Goal: Transaction & Acquisition: Purchase product/service

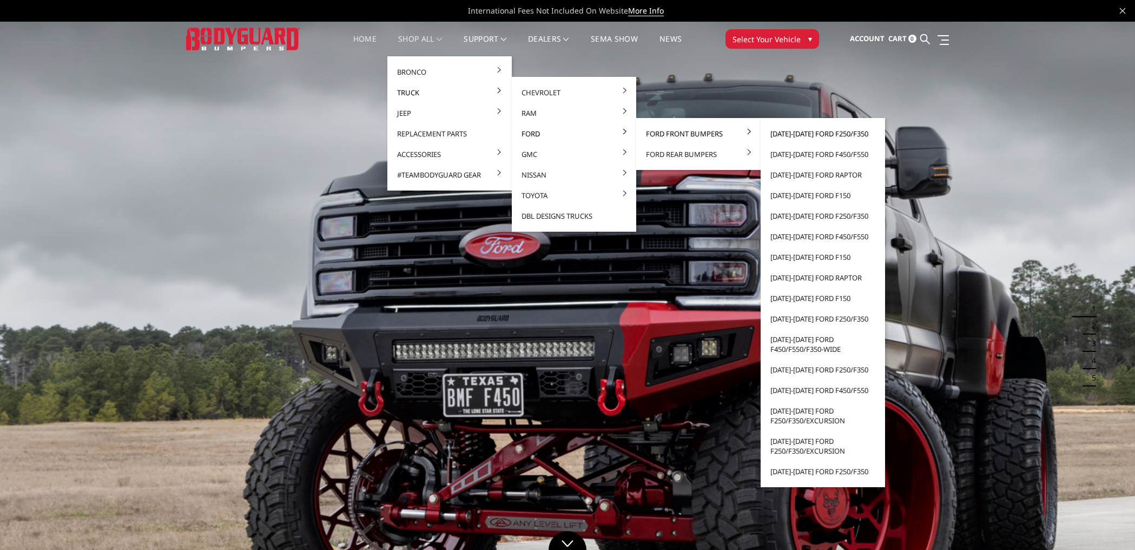
click at [815, 133] on link "[DATE]-[DATE] Ford F250/F350" at bounding box center [823, 133] width 116 height 21
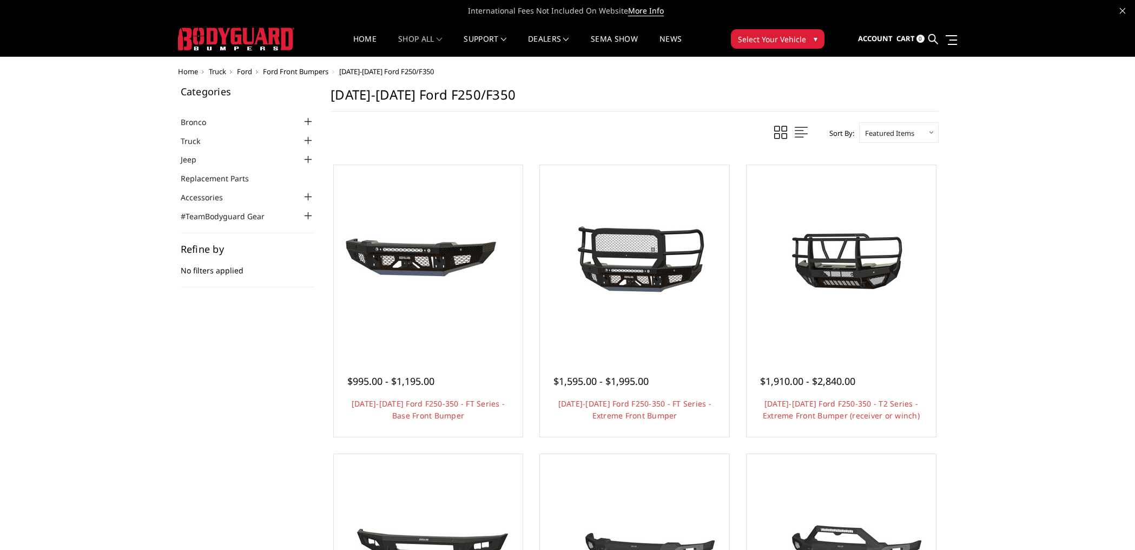
click at [309, 140] on div at bounding box center [307, 140] width 13 height 13
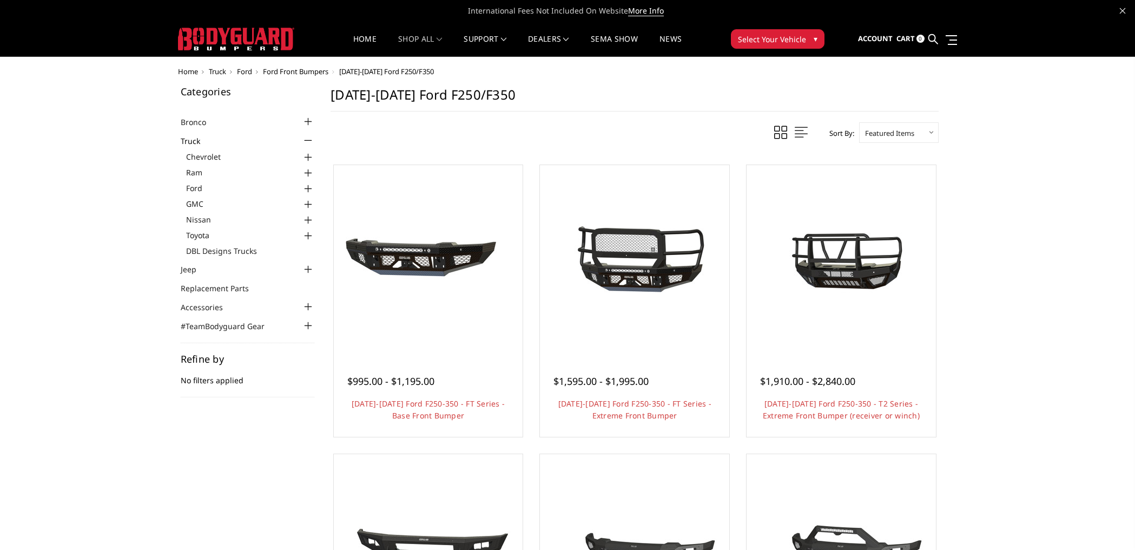
click at [308, 187] on div at bounding box center [307, 188] width 13 height 13
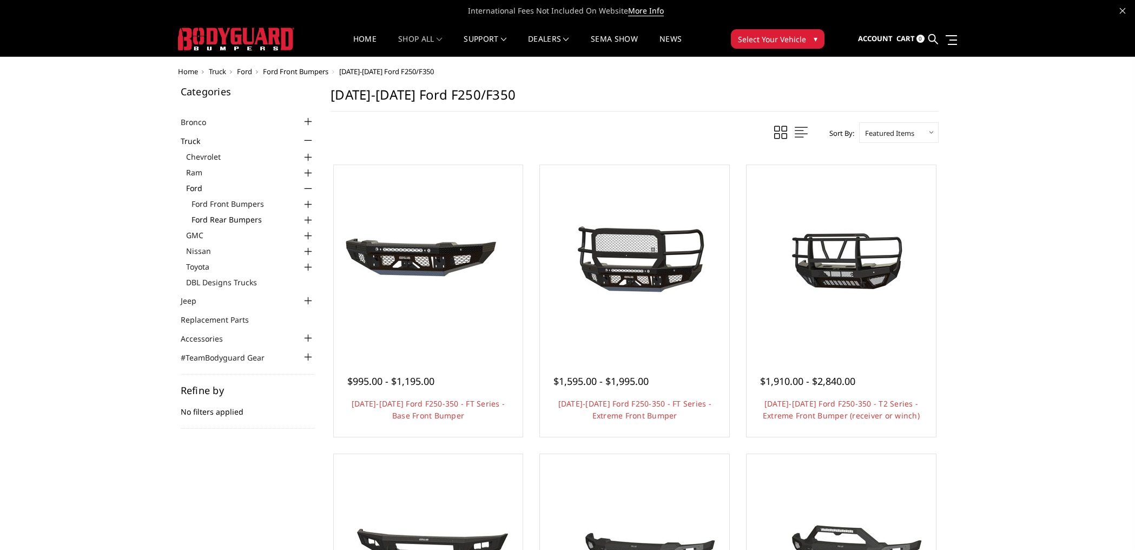
click at [263, 220] on link "Ford Rear Bumpers" at bounding box center [253, 219] width 123 height 11
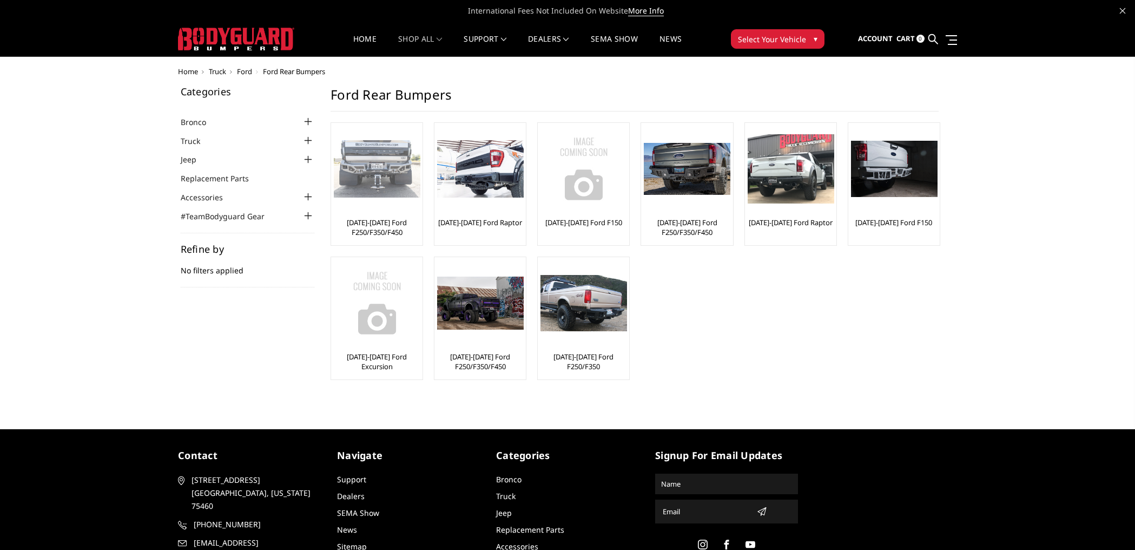
click at [364, 223] on link "[DATE]-[DATE] Ford F250/F350/F450" at bounding box center [377, 227] width 86 height 19
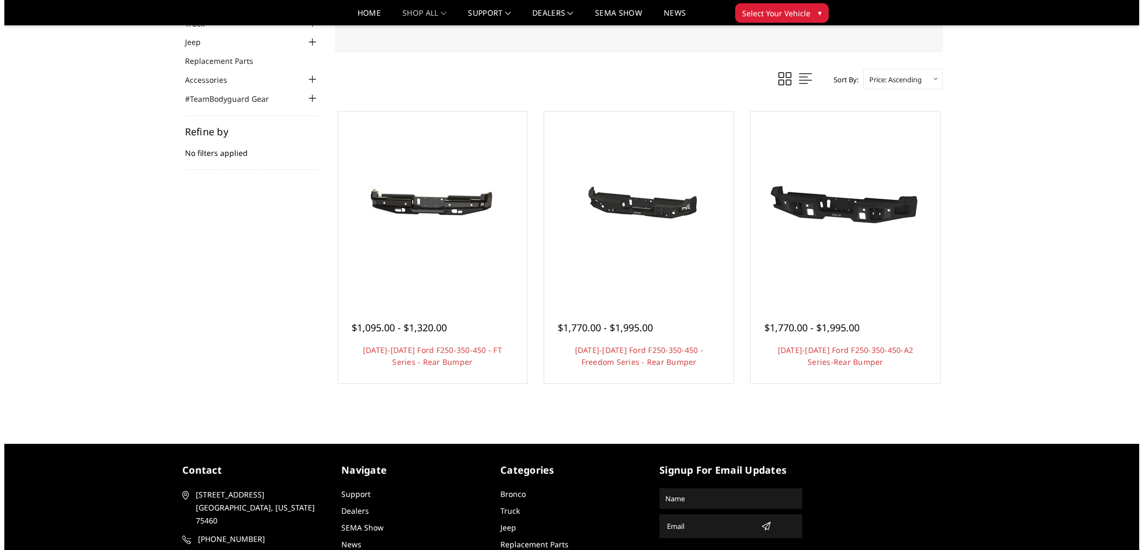
scroll to position [40, 0]
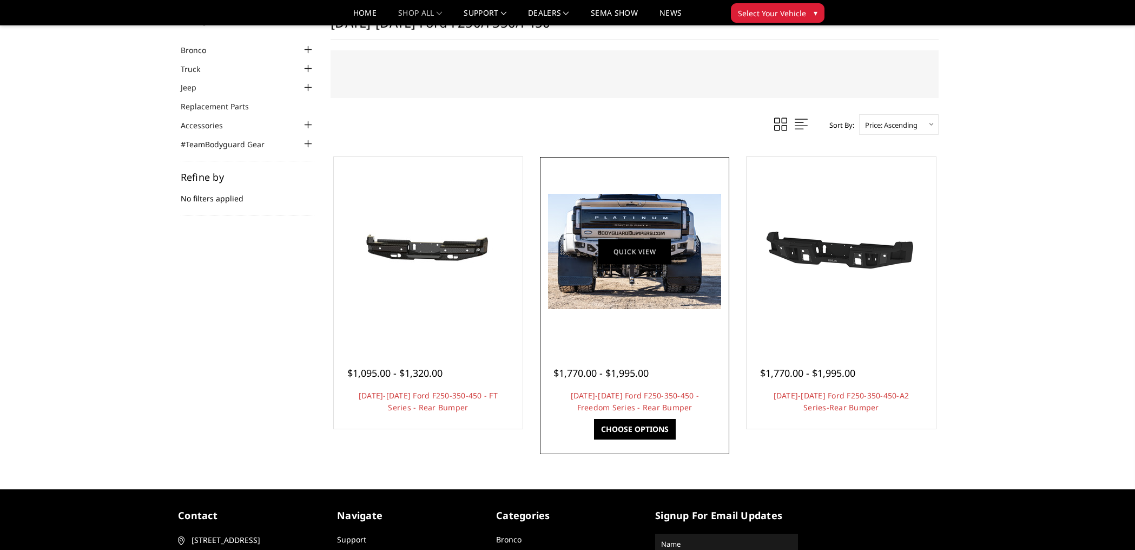
click at [634, 254] on link "Quick view" at bounding box center [634, 251] width 73 height 25
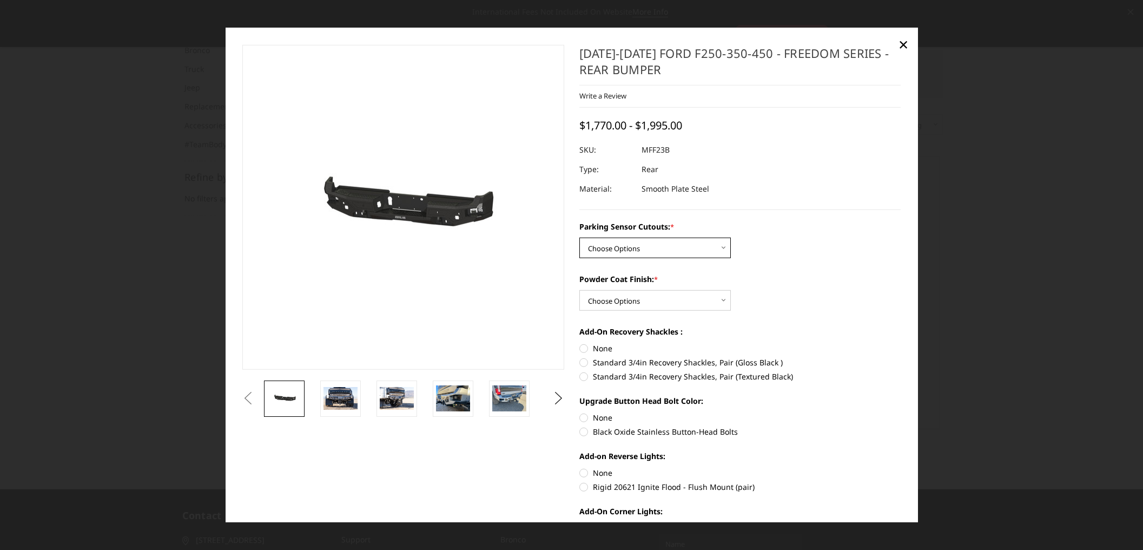
click at [651, 244] on select "Choose Options No - Without Parking Sensor Cutouts Yes - With Parking Sensor Cu…" at bounding box center [654, 248] width 151 height 21
select select "2559"
click at [579, 238] on select "Choose Options No - Without Parking Sensor Cutouts Yes - With Parking Sensor Cu…" at bounding box center [654, 248] width 151 height 21
click at [459, 396] on img at bounding box center [453, 397] width 34 height 25
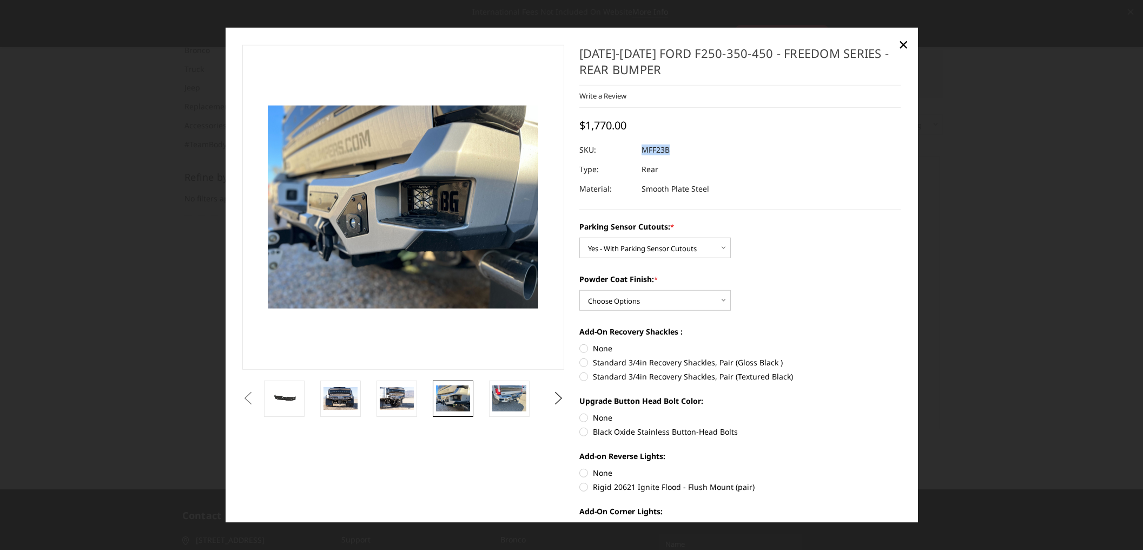
drag, startPoint x: 664, startPoint y: 150, endPoint x: 638, endPoint y: 150, distance: 26.0
click at [642, 149] on dd "MFF23B" at bounding box center [656, 149] width 28 height 19
copy dd "MFF23B"
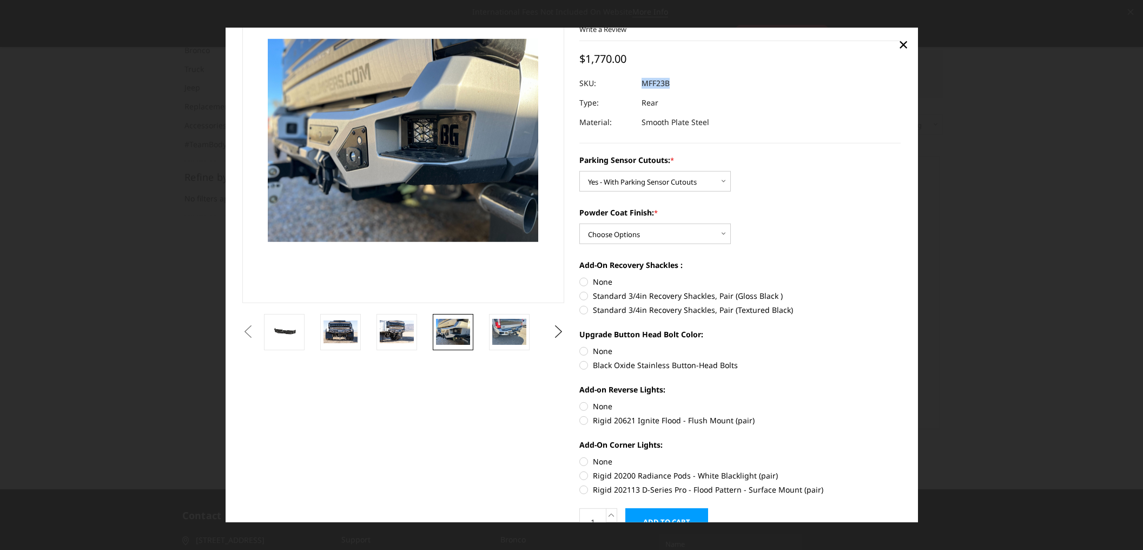
scroll to position [123, 0]
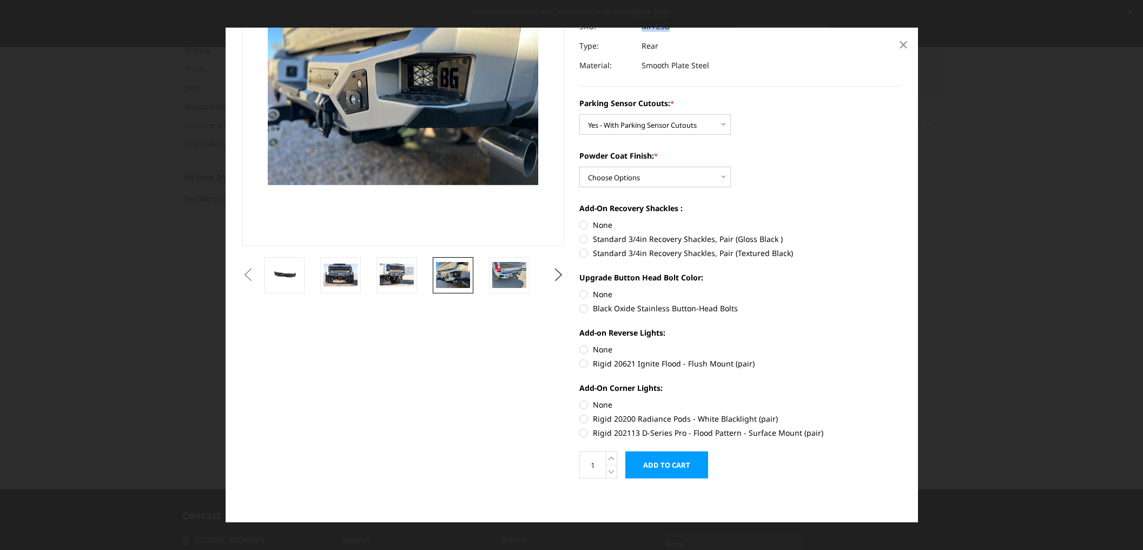
click at [905, 43] on span "×" at bounding box center [904, 43] width 10 height 23
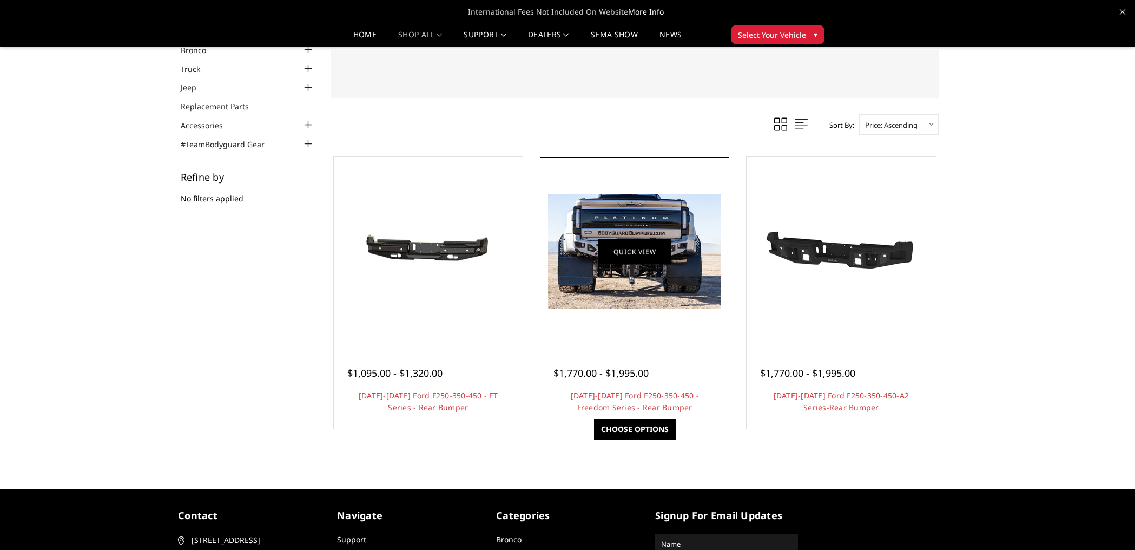
click at [622, 252] on link "Quick view" at bounding box center [634, 251] width 73 height 25
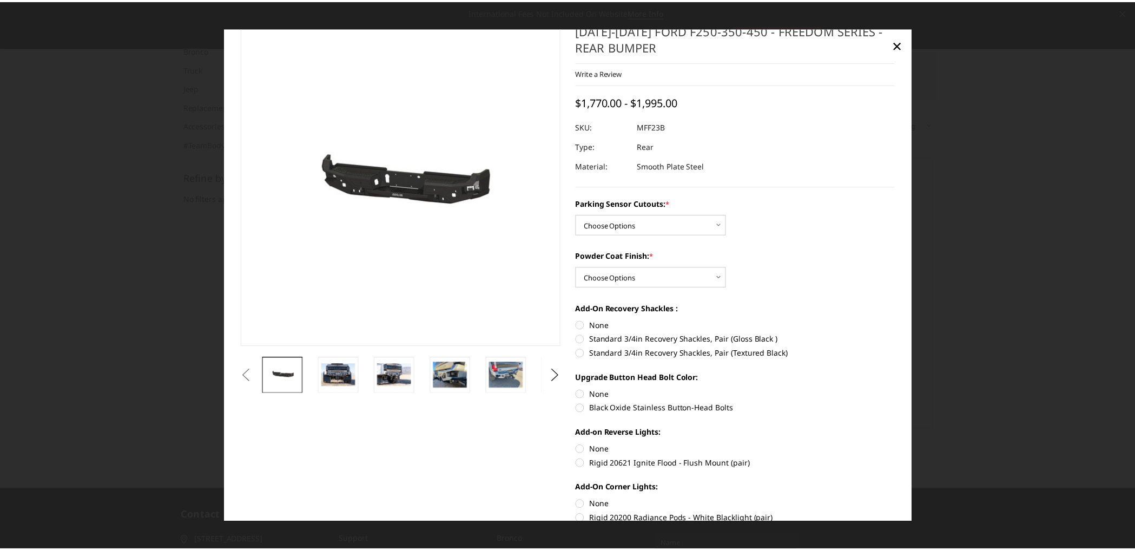
scroll to position [0, 0]
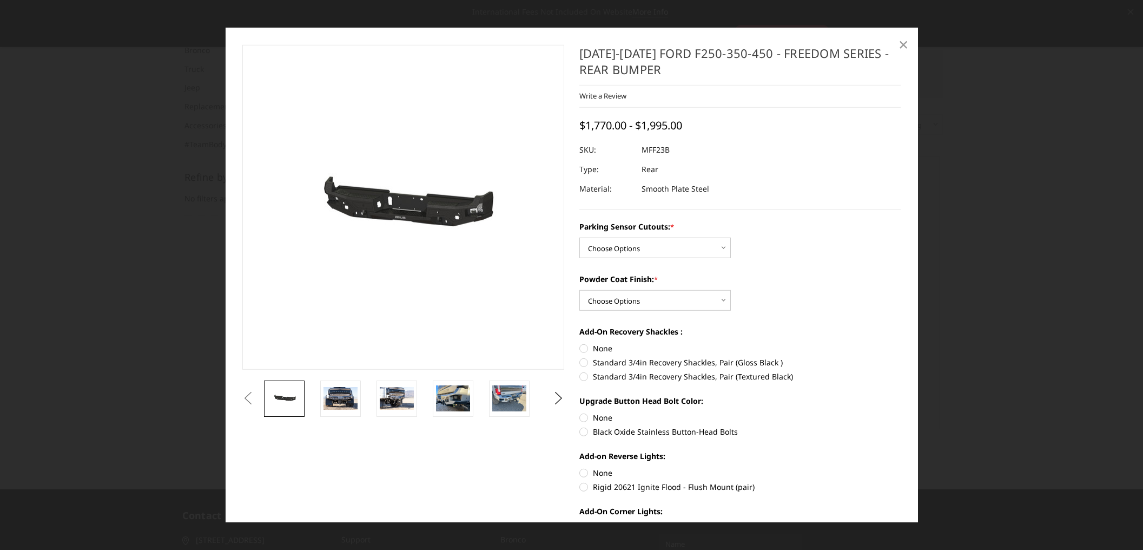
click at [905, 46] on span "×" at bounding box center [904, 43] width 10 height 23
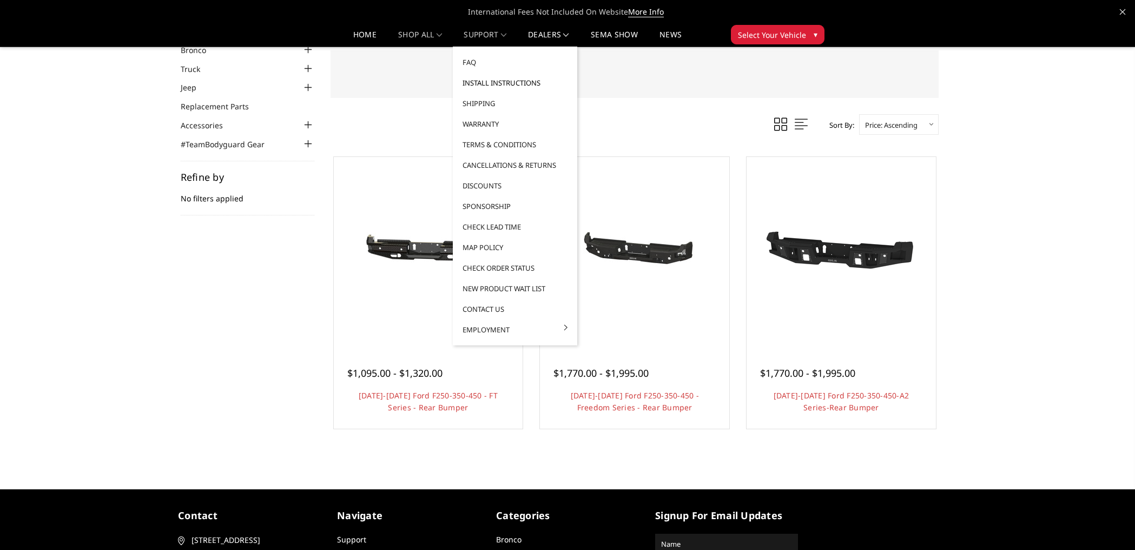
click at [503, 85] on link "Install Instructions" at bounding box center [515, 83] width 116 height 21
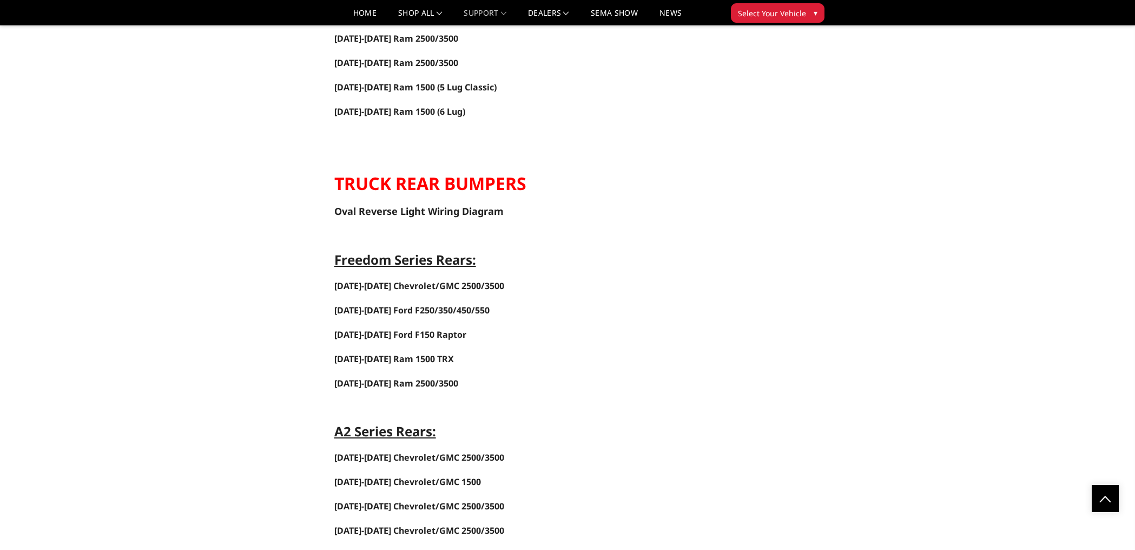
scroll to position [1614, 0]
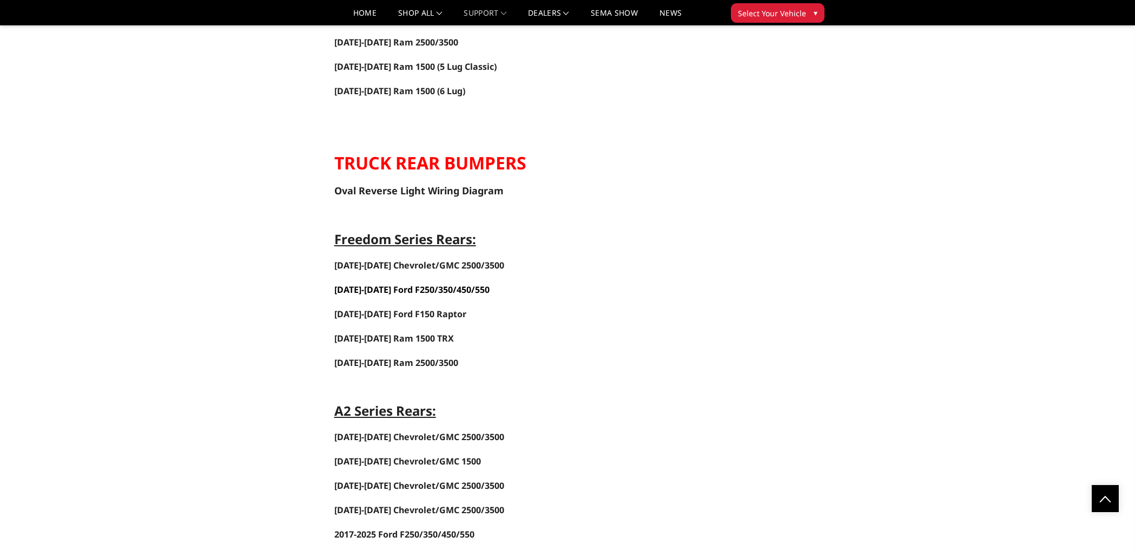
click at [421, 295] on span "[DATE]-[DATE] Ford F250/350/450/550" at bounding box center [411, 290] width 155 height 12
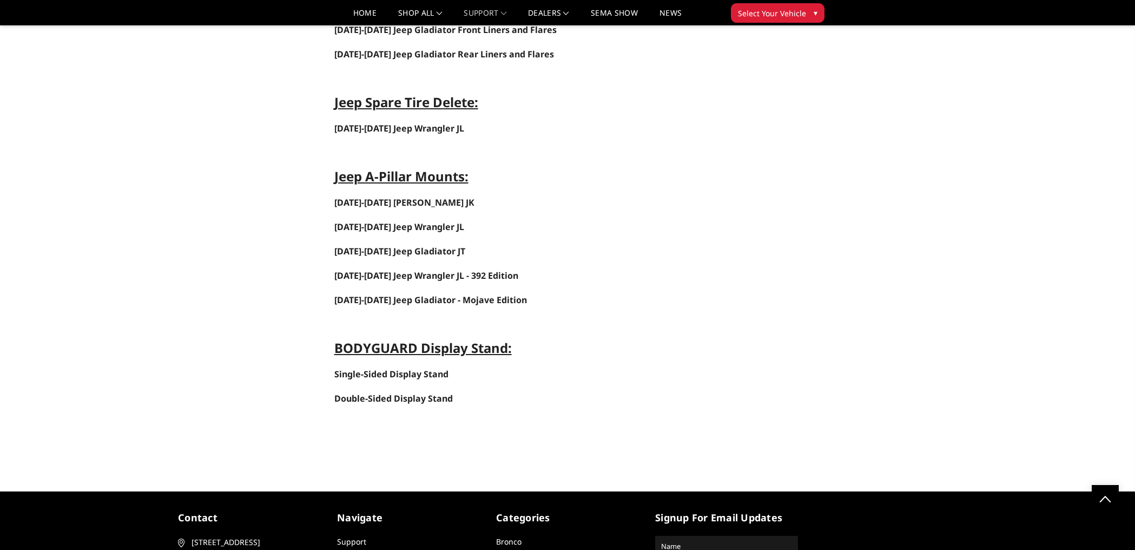
scroll to position [4622, 0]
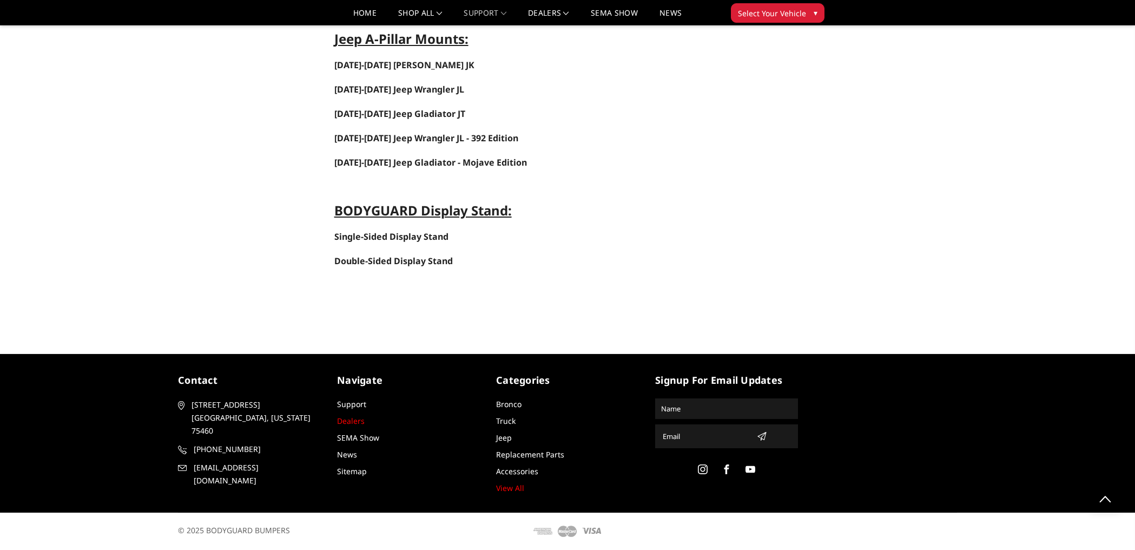
click at [347, 423] on link "Dealers" at bounding box center [351, 421] width 28 height 10
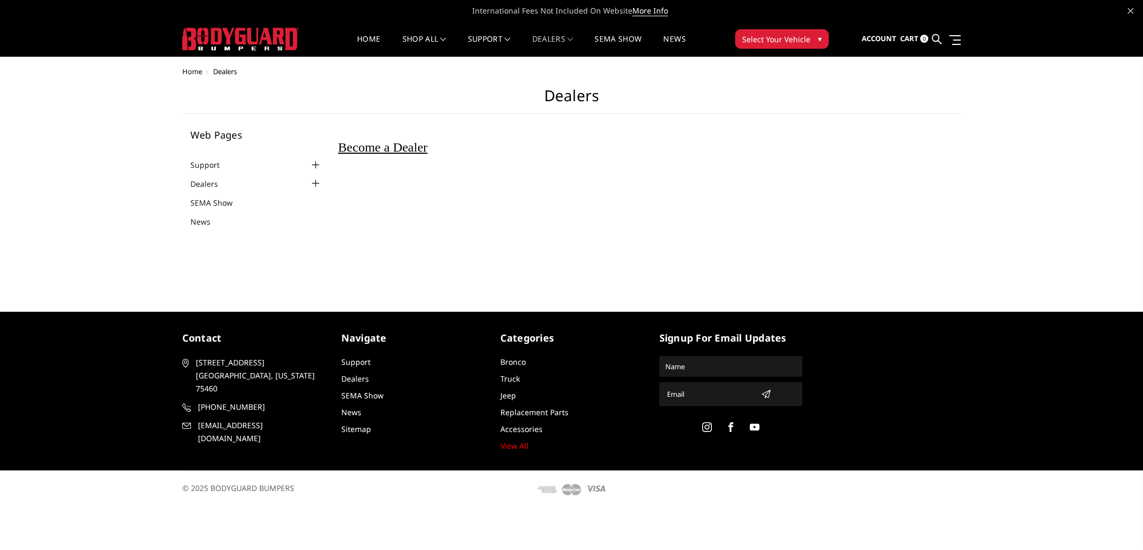
click at [407, 145] on span "Become a Dealer" at bounding box center [382, 147] width 89 height 14
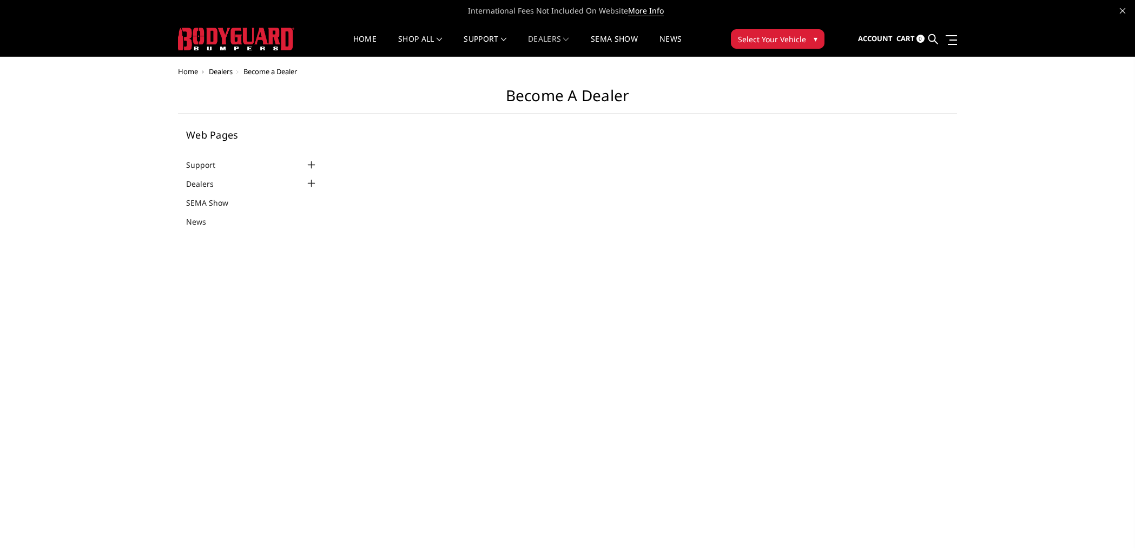
select select "US"
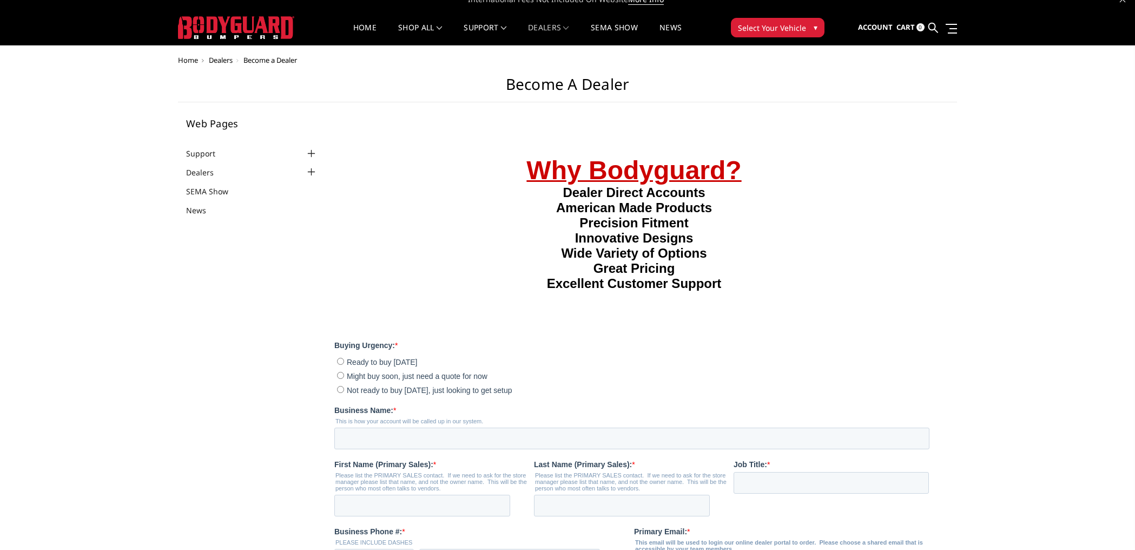
scroll to position [161, 0]
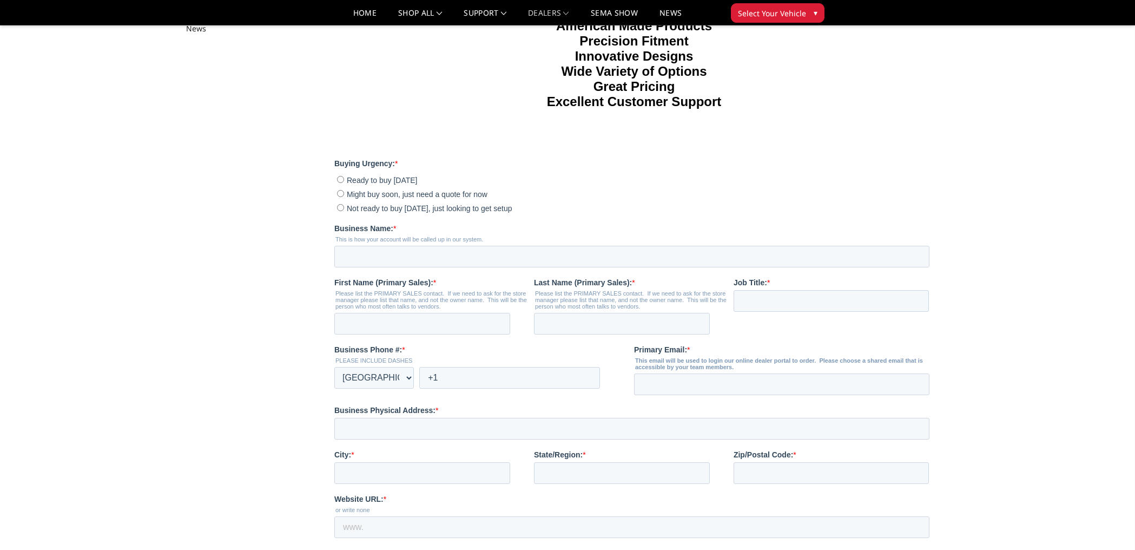
click at [339, 179] on input "Ready to buy today" at bounding box center [340, 179] width 7 height 7
radio input "true"
click at [436, 252] on input "Business Name: *" at bounding box center [631, 257] width 595 height 22
click at [537, 206] on label "Not ready to buy today, just looking to get setup" at bounding box center [633, 207] width 592 height 11
click at [344, 206] on input "Not ready to buy today, just looking to get setup" at bounding box center [340, 207] width 7 height 7
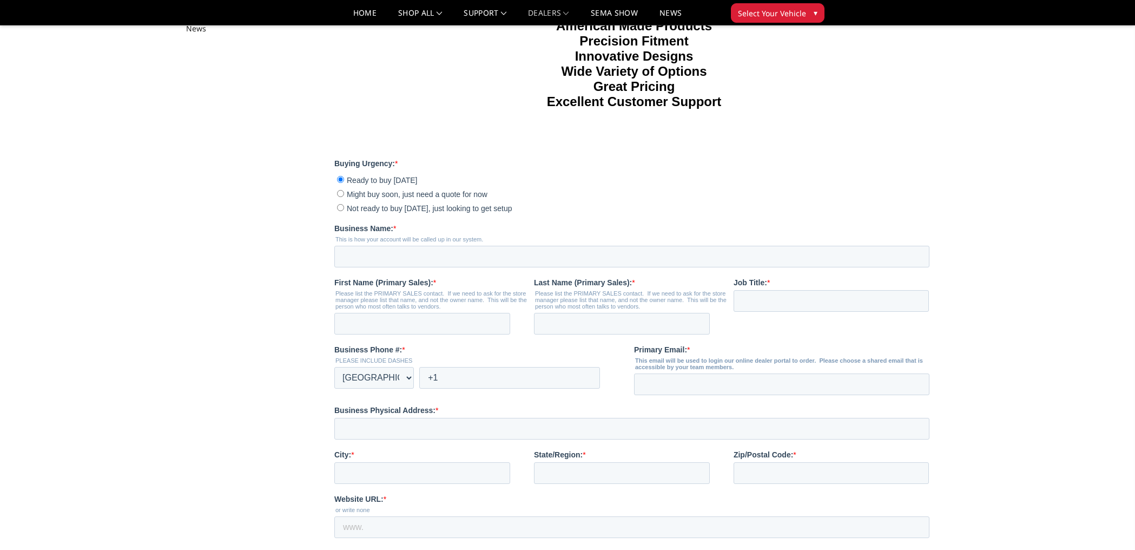
radio input "true"
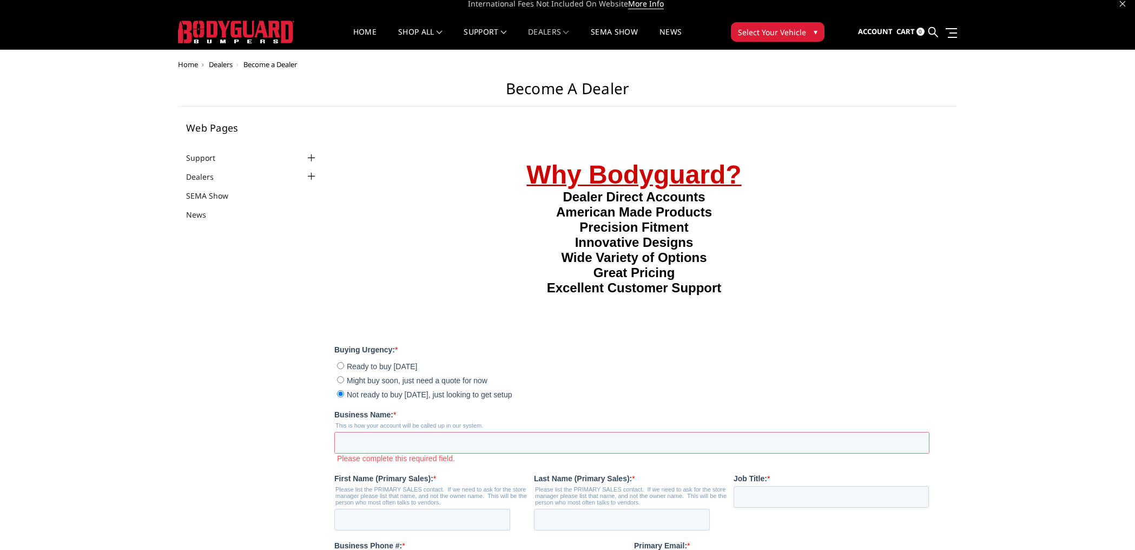
scroll to position [0, 0]
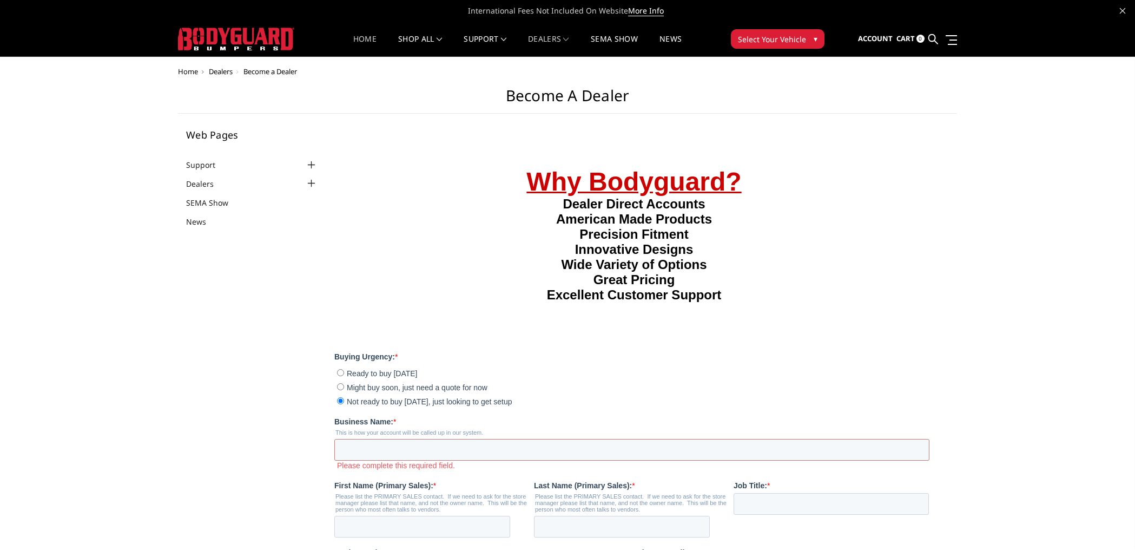
click at [361, 41] on link "Home" at bounding box center [364, 45] width 23 height 21
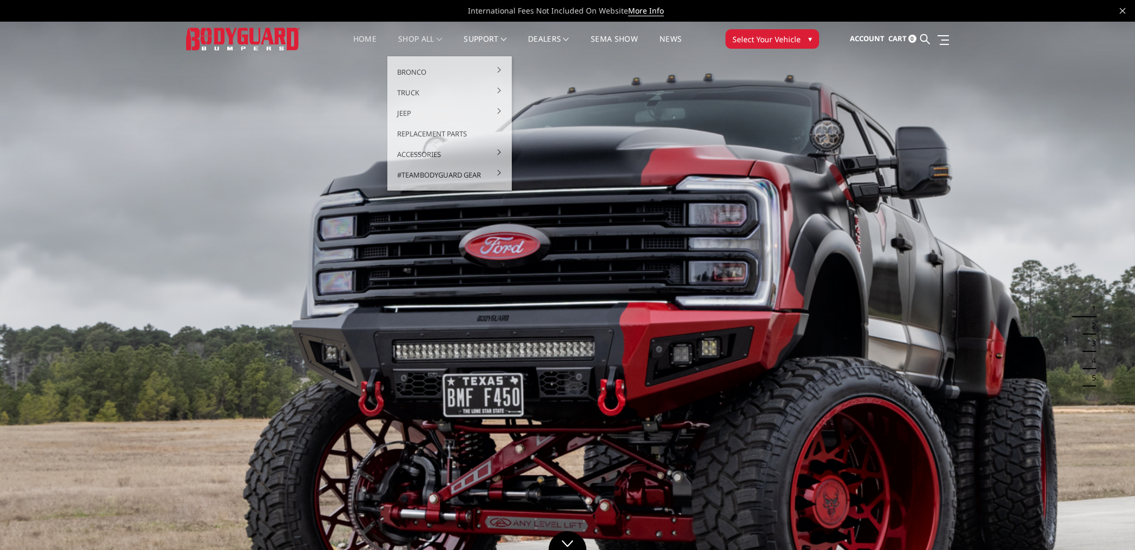
click at [411, 37] on link "shop all" at bounding box center [420, 45] width 44 height 21
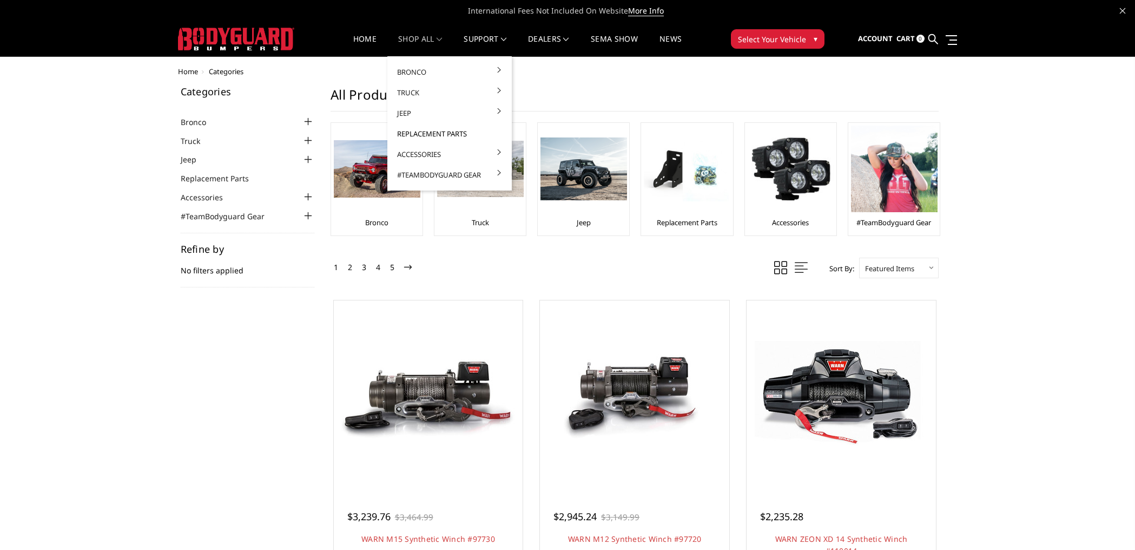
click at [440, 130] on link "Replacement Parts" at bounding box center [450, 133] width 116 height 21
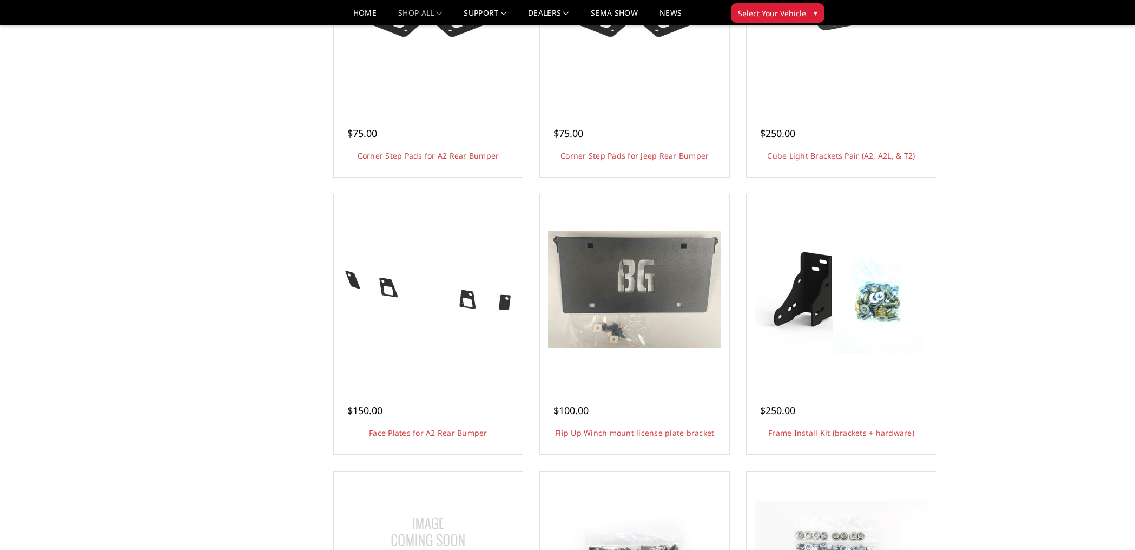
scroll to position [853, 0]
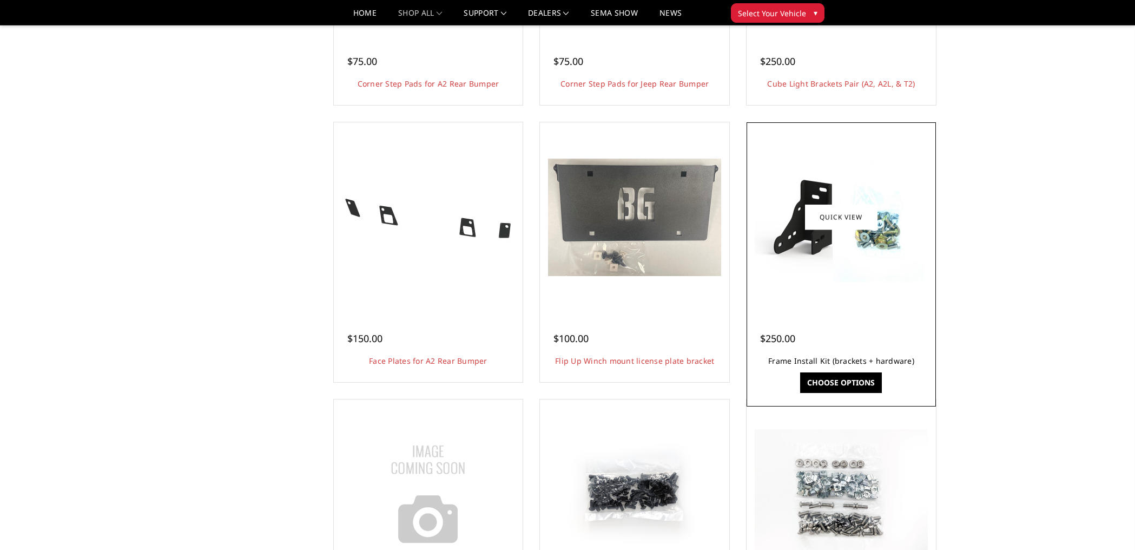
click at [841, 361] on link "Frame Install Kit (brackets + hardware)" at bounding box center [841, 360] width 146 height 10
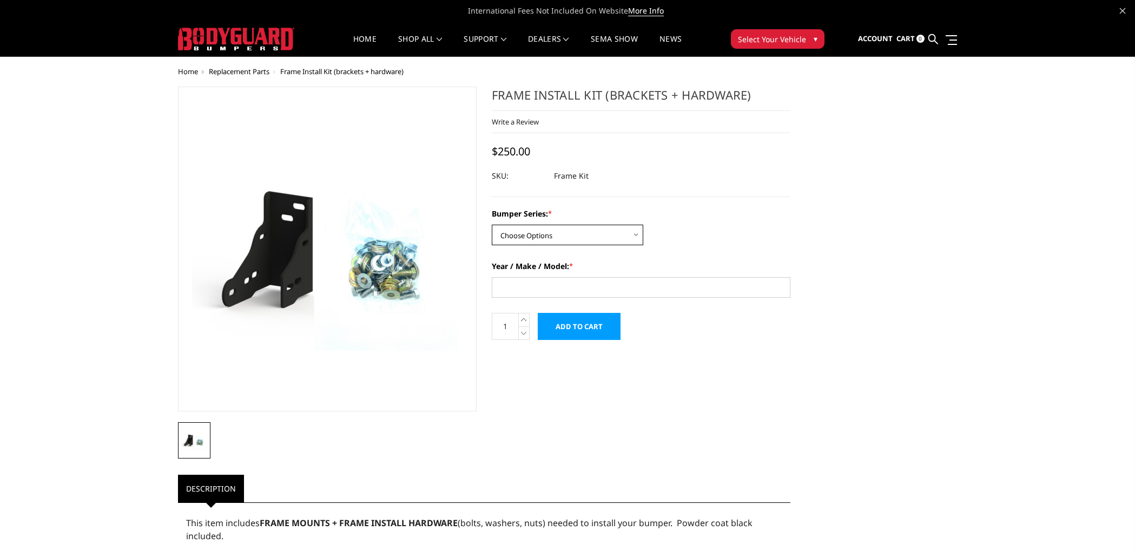
click at [558, 236] on select "Choose Options Freedom Series - truck front (winch) Freedom Series - truck fron…" at bounding box center [567, 235] width 151 height 21
select select "1680"
click at [492, 225] on select "Choose Options Freedom Series - truck front (winch) Freedom Series - truck fron…" at bounding box center [567, 235] width 151 height 21
click at [559, 285] on input "Year / Make / Model: *" at bounding box center [641, 287] width 299 height 21
type input "2024 ford F250"
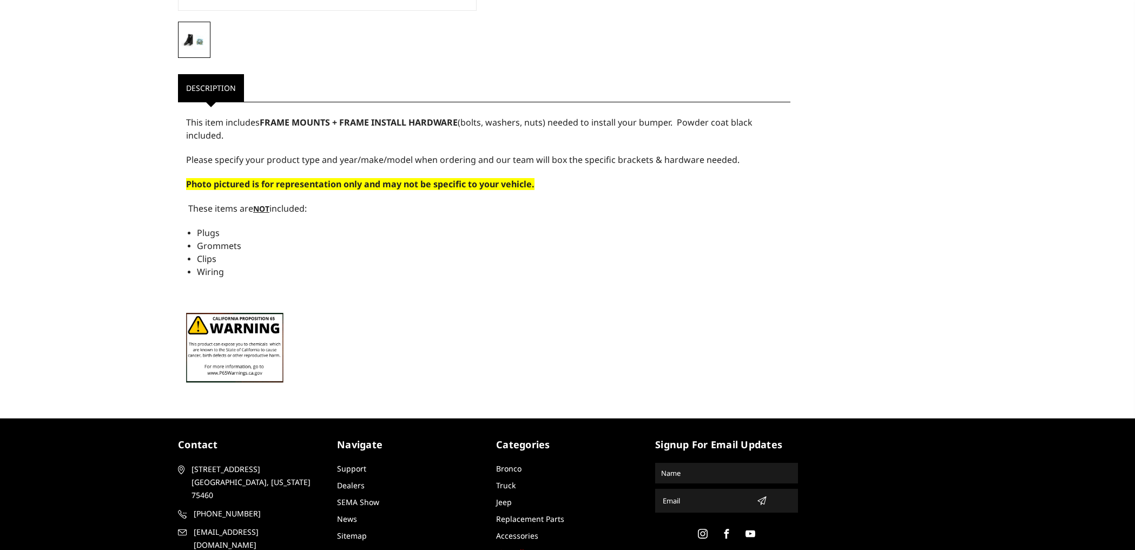
scroll to position [456, 0]
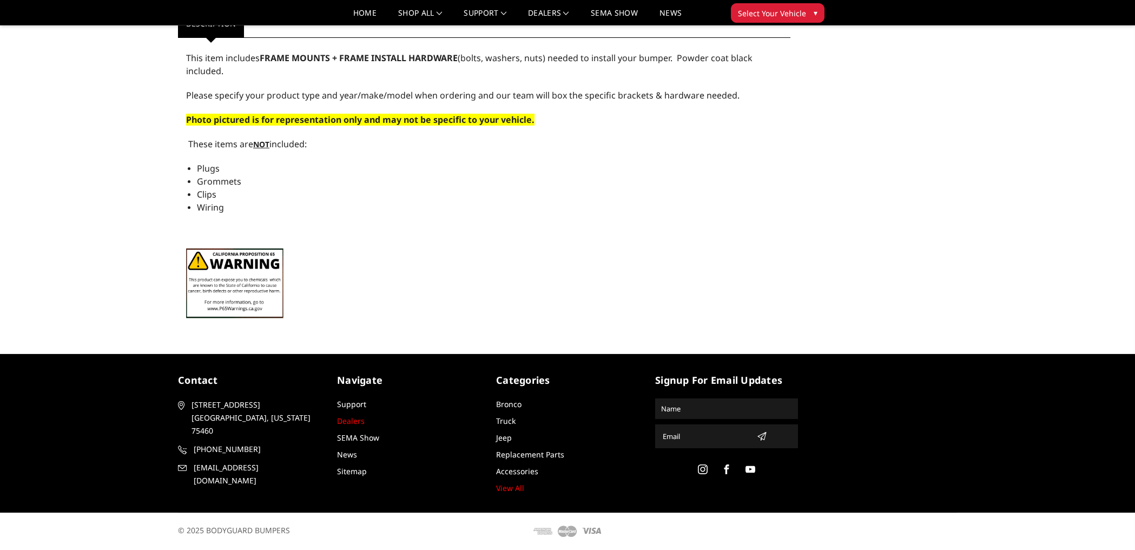
click at [361, 423] on link "Dealers" at bounding box center [351, 421] width 28 height 10
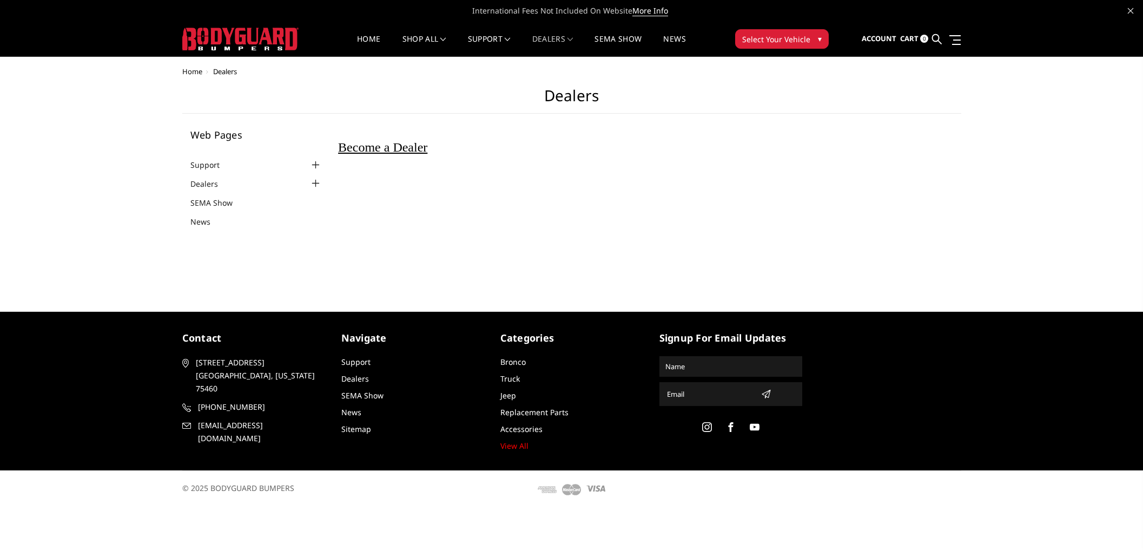
click at [388, 149] on span "Become a Dealer" at bounding box center [382, 147] width 89 height 14
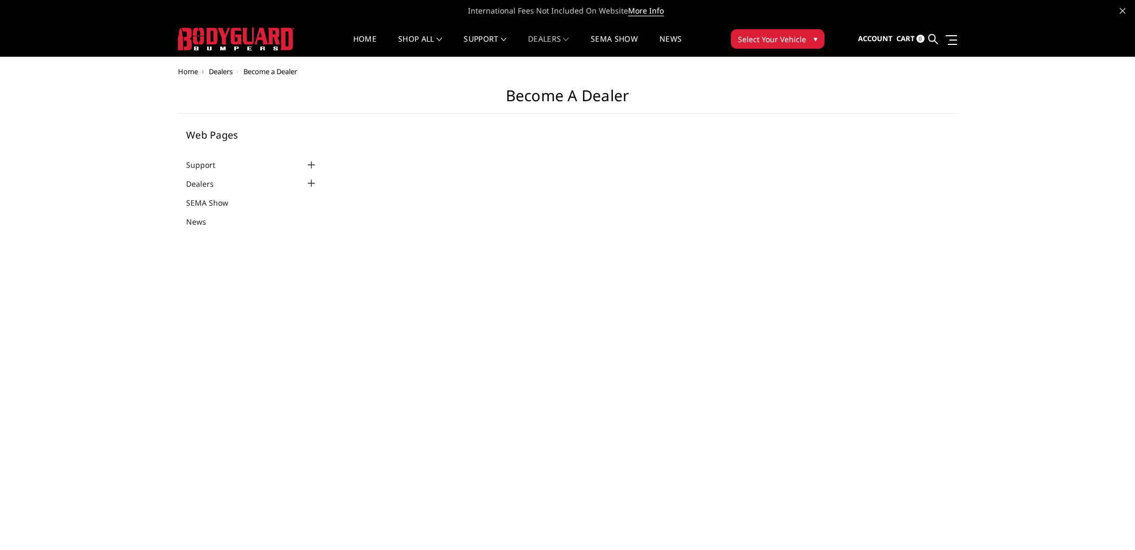
select select "US"
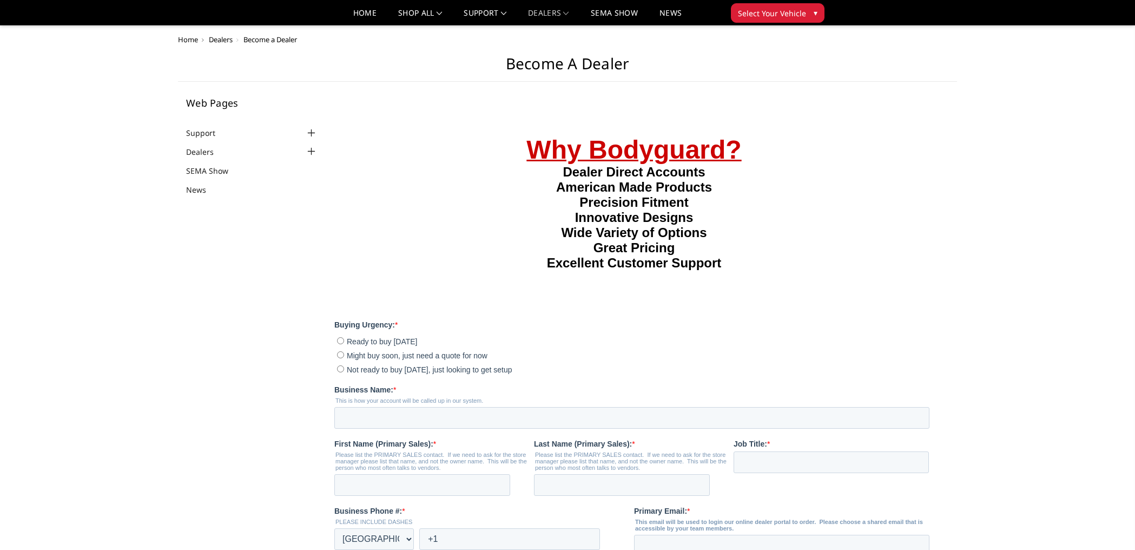
scroll to position [220, 0]
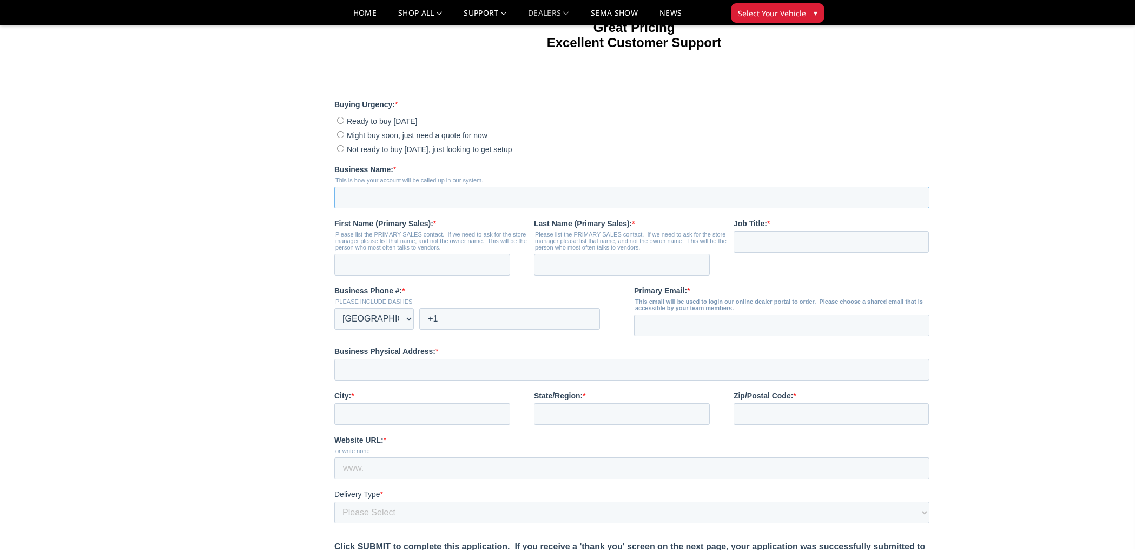
click at [446, 202] on input "Business Name: *" at bounding box center [631, 198] width 595 height 22
type input "TRUXX OUTFITTERS"
type input "[PERSON_NAME]"
type input "BAILEY"
type input "SALES@TRUXX.COM"
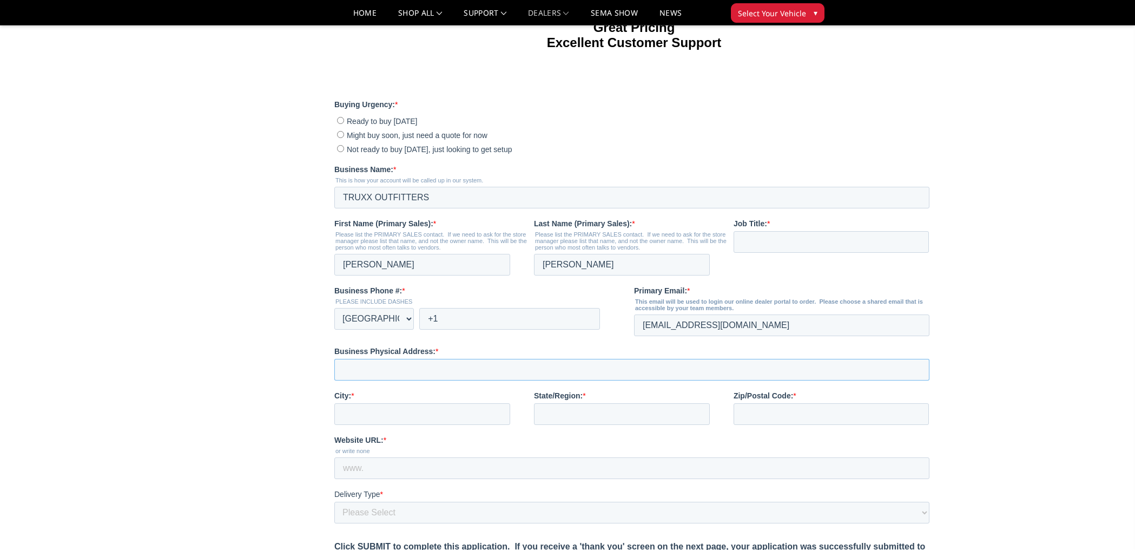
type input "708 VALLEY RIDGE CIR"
type input "LEWISVILLE"
type input "Texas"
type input "75057"
click at [766, 236] on input "Job Title: *" at bounding box center [830, 242] width 195 height 22
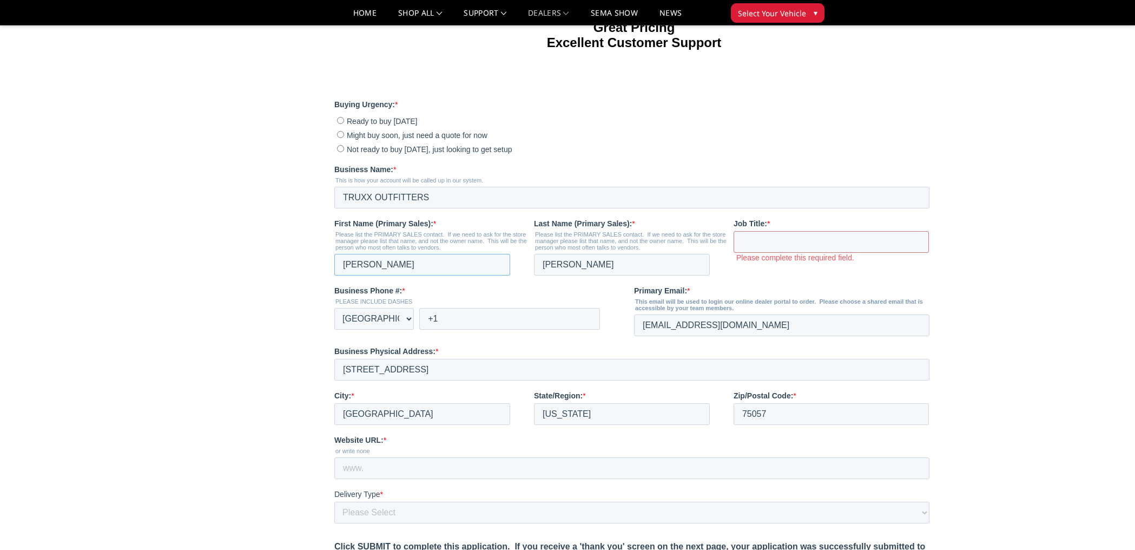
drag, startPoint x: 405, startPoint y: 273, endPoint x: 285, endPoint y: 264, distance: 120.5
click at [334, 264] on html "Why Bodyguard? Dealer Direct Accounts American Made Products Precision Fitment …" at bounding box center [633, 259] width 599 height 740
click at [767, 241] on input "Job Title: *" at bounding box center [830, 242] width 195 height 22
type input "Regional"
click at [443, 322] on input "+1" at bounding box center [509, 319] width 181 height 22
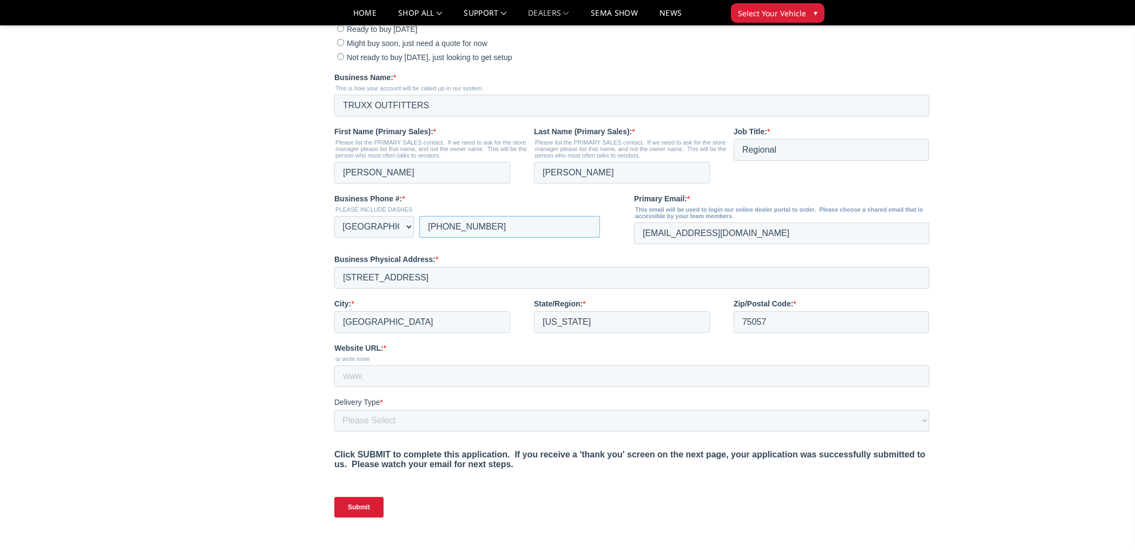
scroll to position [321, 0]
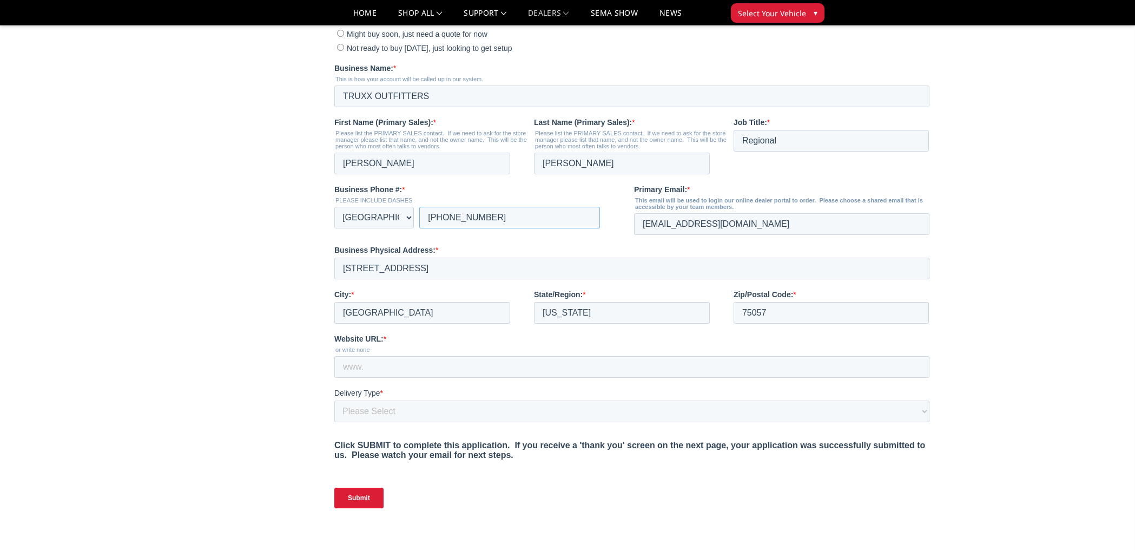
type input "+1 9724345463"
click at [403, 417] on select "Please Select Yes, I need a liftgate No, I have a forklift and/or dock" at bounding box center [631, 411] width 595 height 22
select select "I have a forklift"
click at [334, 422] on select "Please Select Yes, I need a liftgate No, I have a forklift and/or dock" at bounding box center [631, 411] width 595 height 22
click at [442, 367] on input "Website URL: *" at bounding box center [631, 367] width 595 height 22
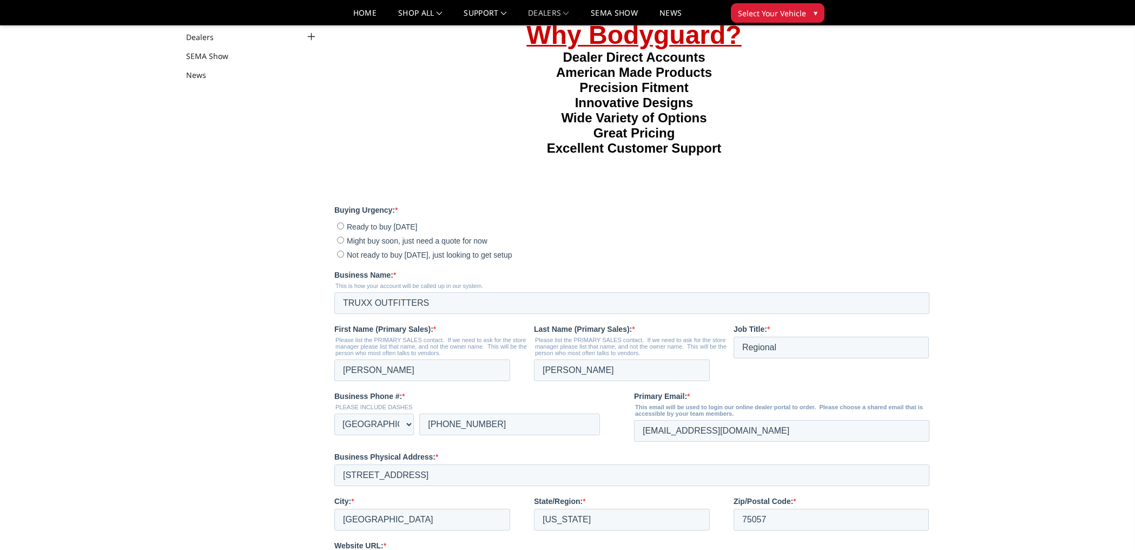
scroll to position [263, 0]
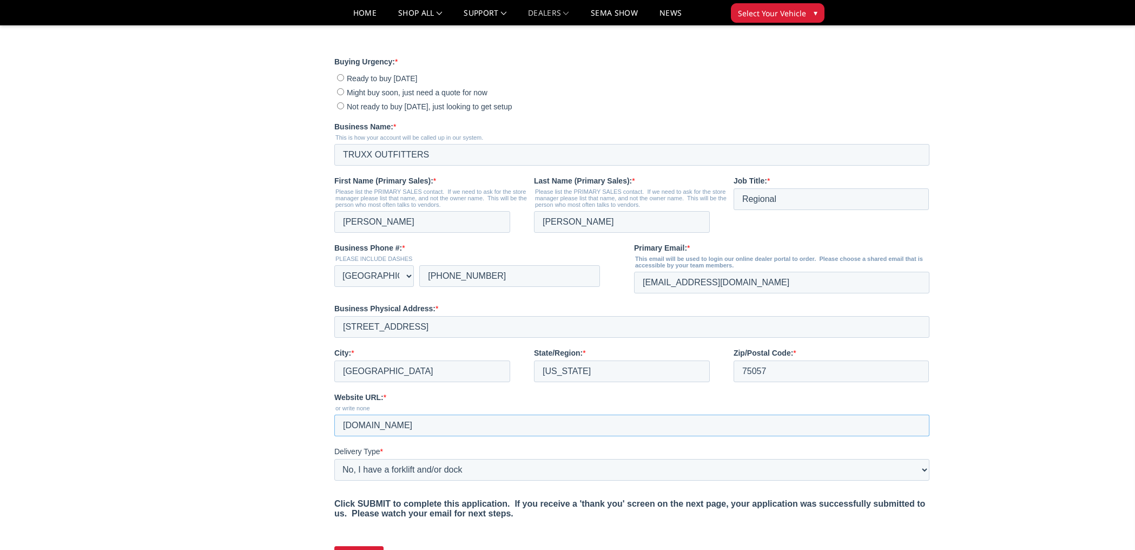
type input "www.truxxoutfitters.com"
click at [343, 74] on input "Ready to buy today" at bounding box center [340, 77] width 7 height 7
radio input "true"
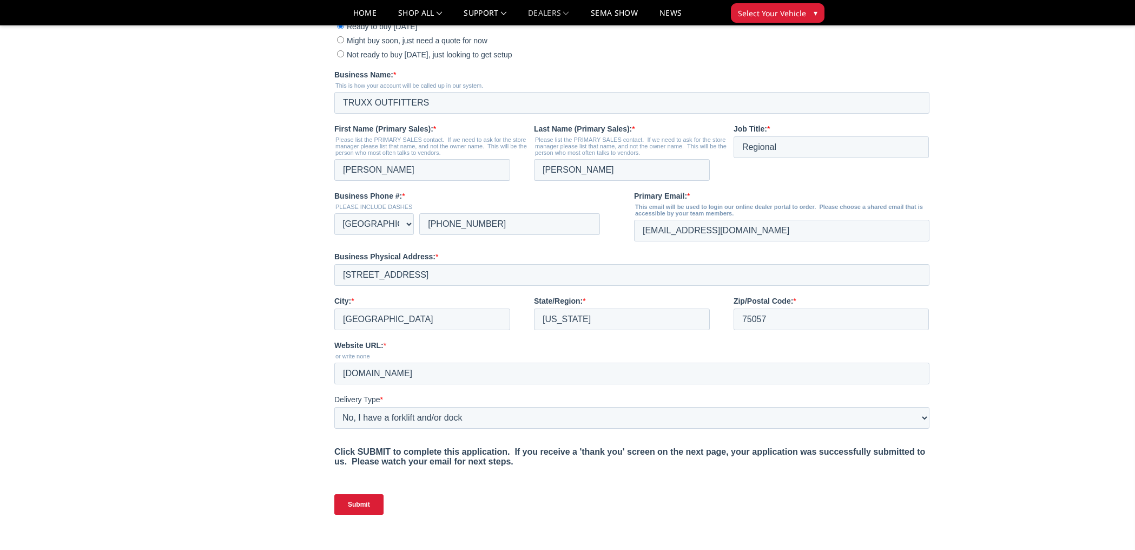
scroll to position [362, 0]
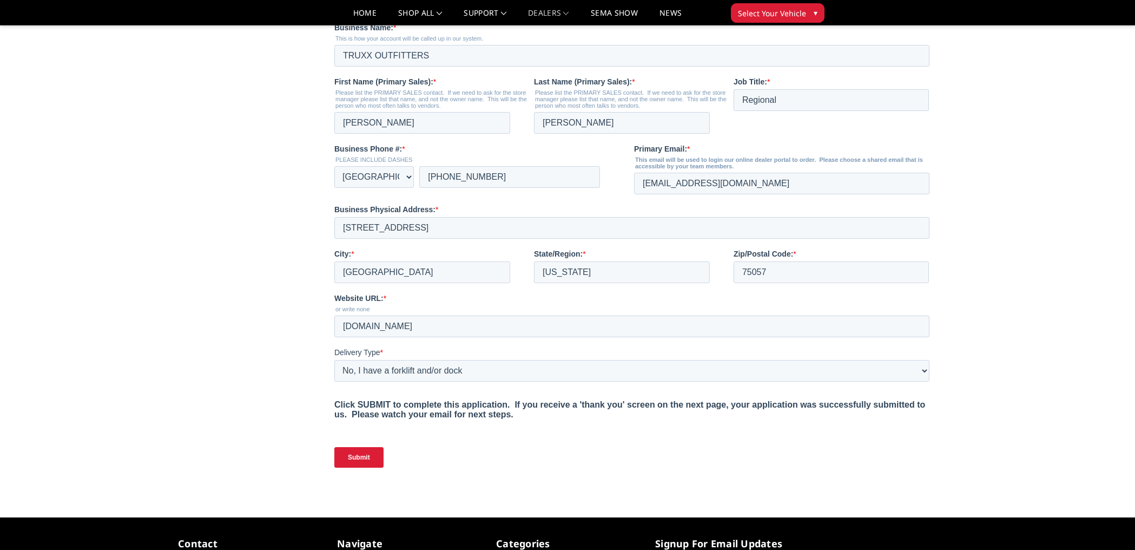
click at [363, 460] on input "Submit" at bounding box center [358, 457] width 49 height 21
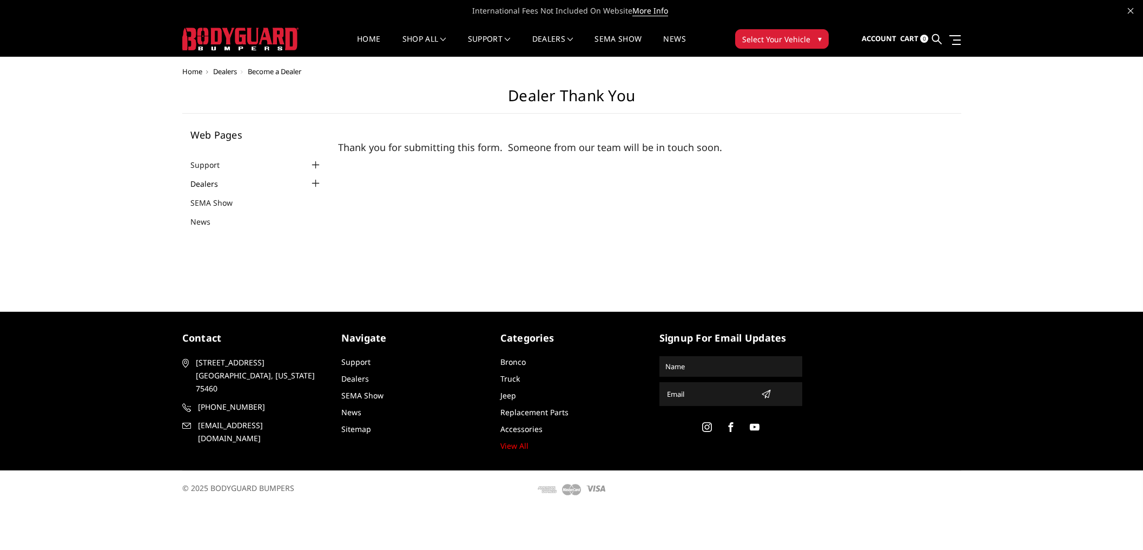
click at [203, 181] on link "Dealers" at bounding box center [210, 183] width 41 height 11
click at [421, 146] on span "Become a Dealer" at bounding box center [382, 147] width 89 height 14
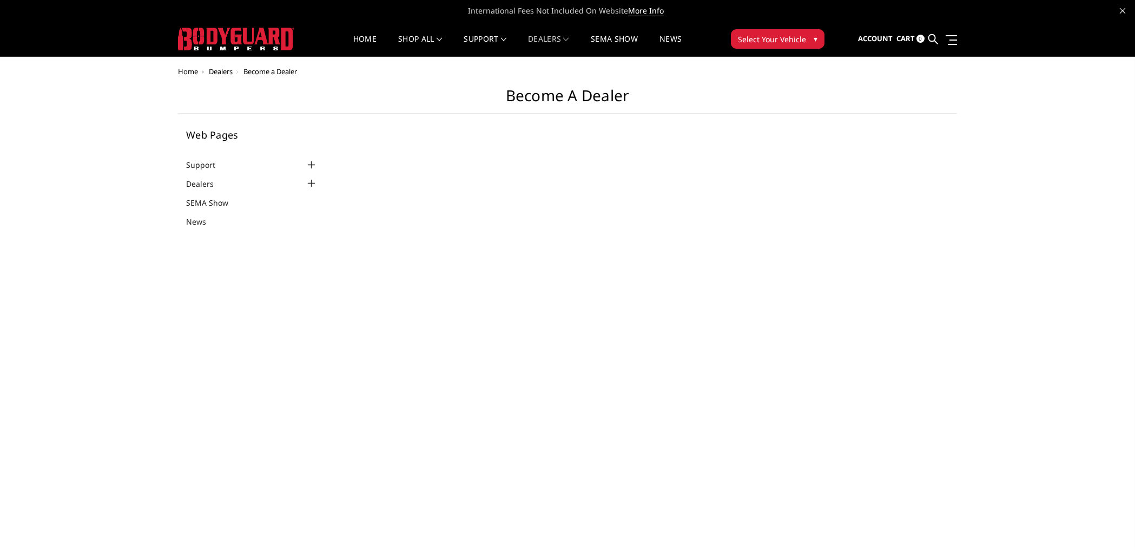
select select "US"
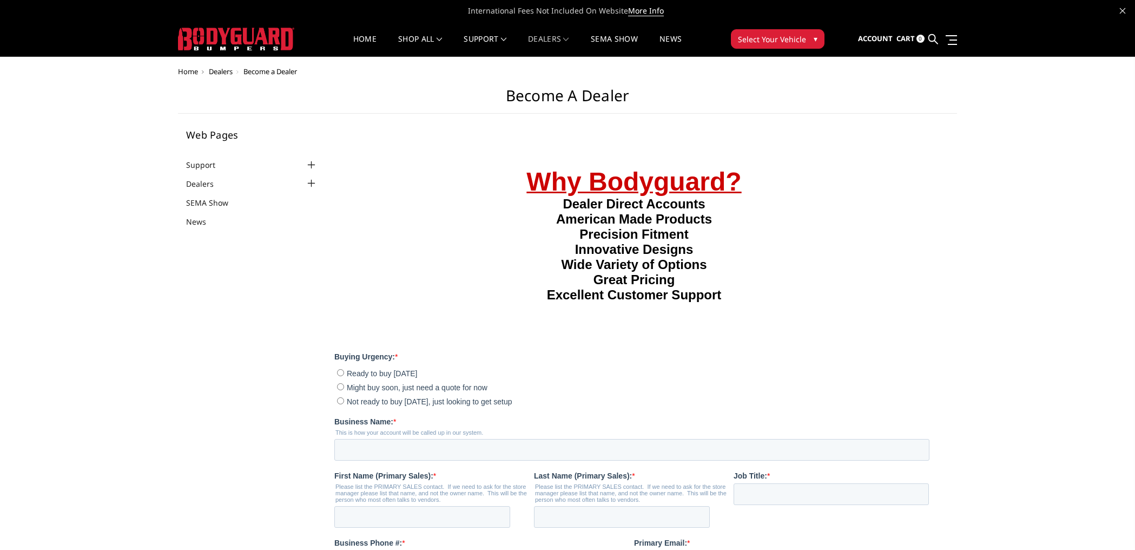
scroll to position [202, 0]
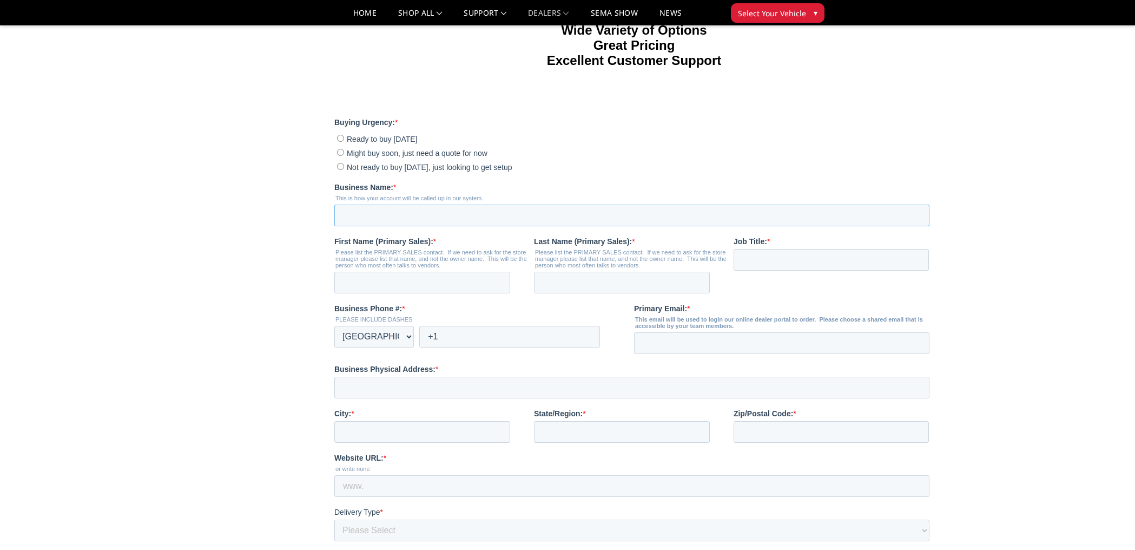
click at [447, 213] on input "Business Name: *" at bounding box center [631, 216] width 595 height 22
click at [1016, 189] on div "Home Dealers Become a Dealer Become a Dealer Web Pages Support FAQ Install Inst…" at bounding box center [567, 246] width 1135 height 826
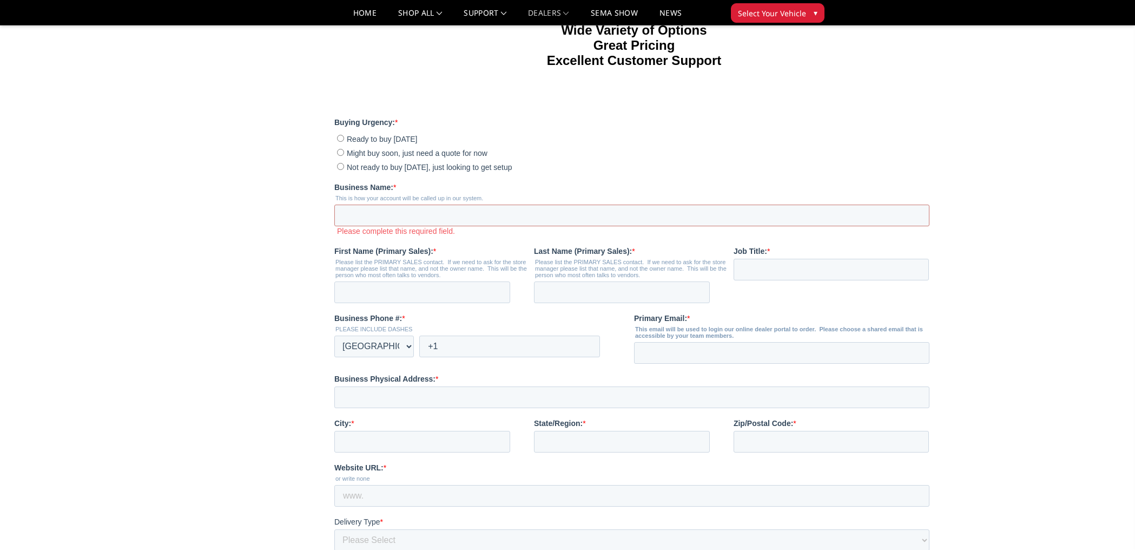
scroll to position [0, 0]
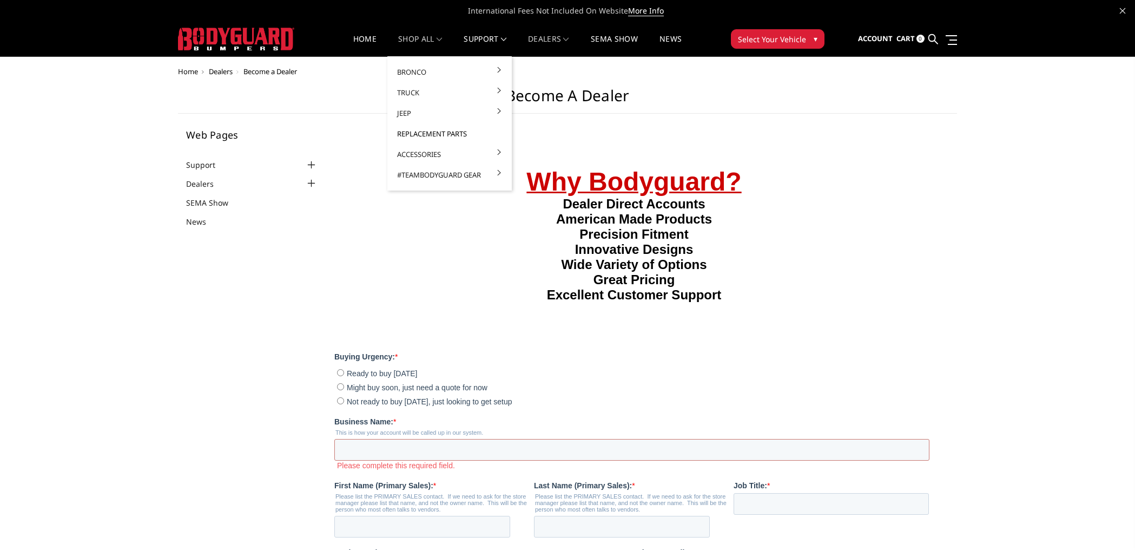
click at [421, 130] on link "Replacement Parts" at bounding box center [450, 133] width 116 height 21
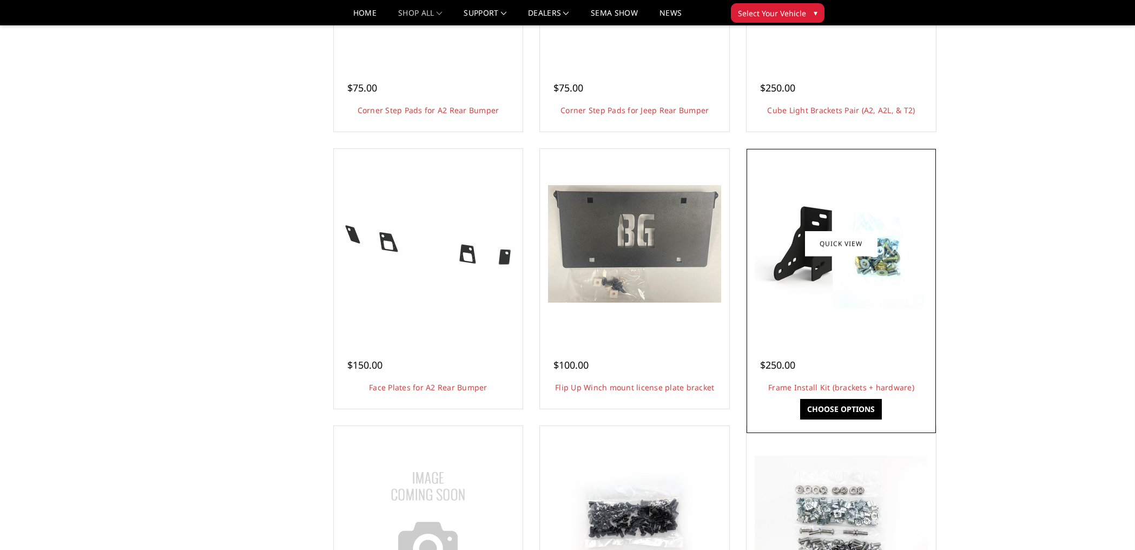
scroll to position [827, 0]
click at [806, 387] on link "Frame Install Kit (brackets + hardware)" at bounding box center [841, 387] width 146 height 10
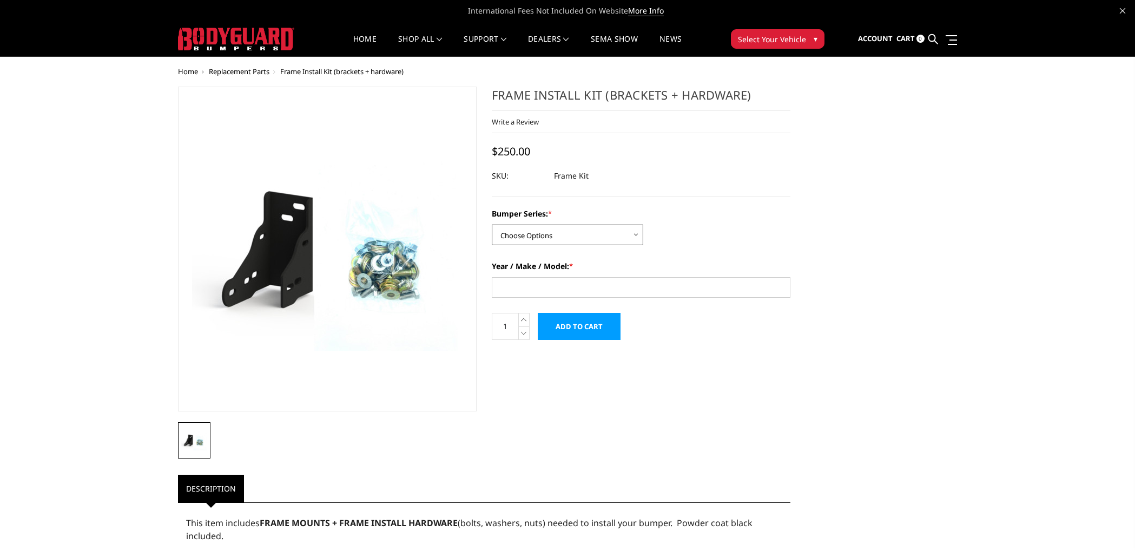
click at [562, 239] on select "Choose Options Freedom Series - truck front (winch) Freedom Series - truck fron…" at bounding box center [567, 235] width 151 height 21
select select "1680"
click at [492, 225] on select "Choose Options Freedom Series - truck front (winch) Freedom Series - truck fron…" at bounding box center [567, 235] width 151 height 21
click at [543, 288] on input "Year / Make / Model: *" at bounding box center [641, 287] width 299 height 21
type input "2024 Ford F250"
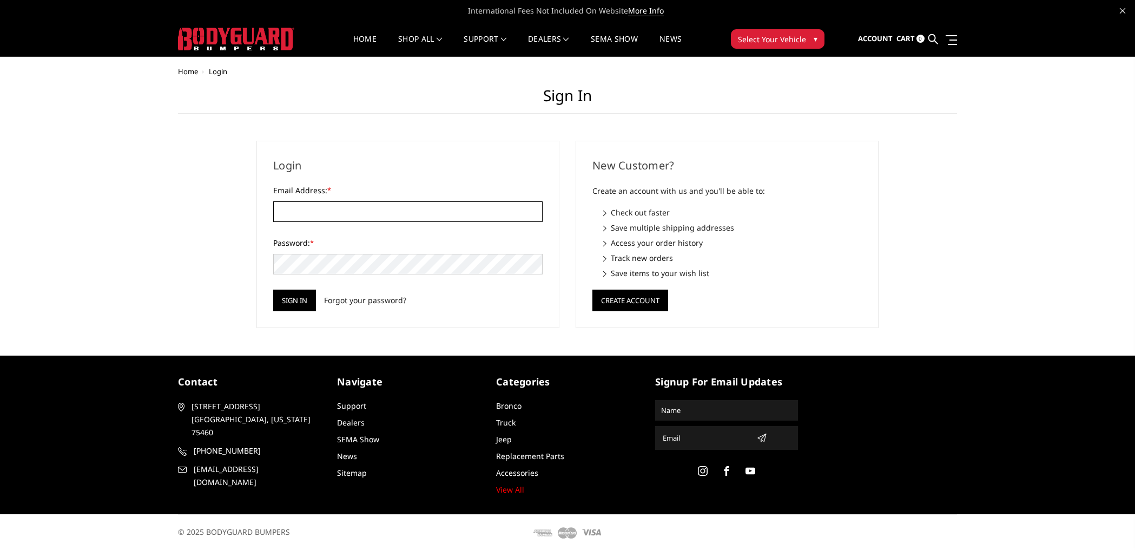
click at [295, 210] on input "Email Address: *" at bounding box center [407, 211] width 269 height 21
type input "SALES@TRUXX.COM"
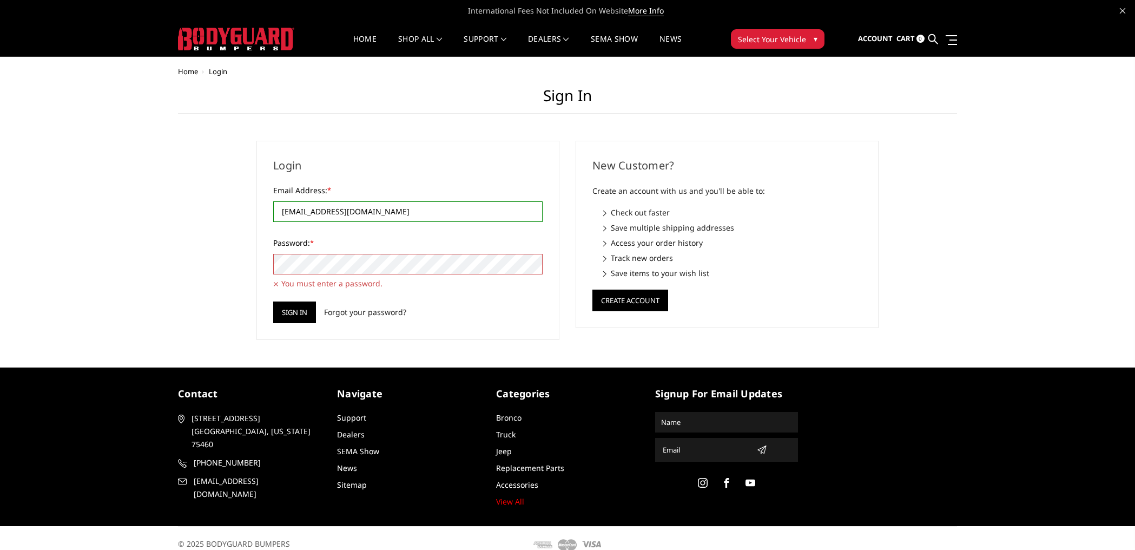
click at [273, 301] on input "Sign in" at bounding box center [294, 312] width 43 height 22
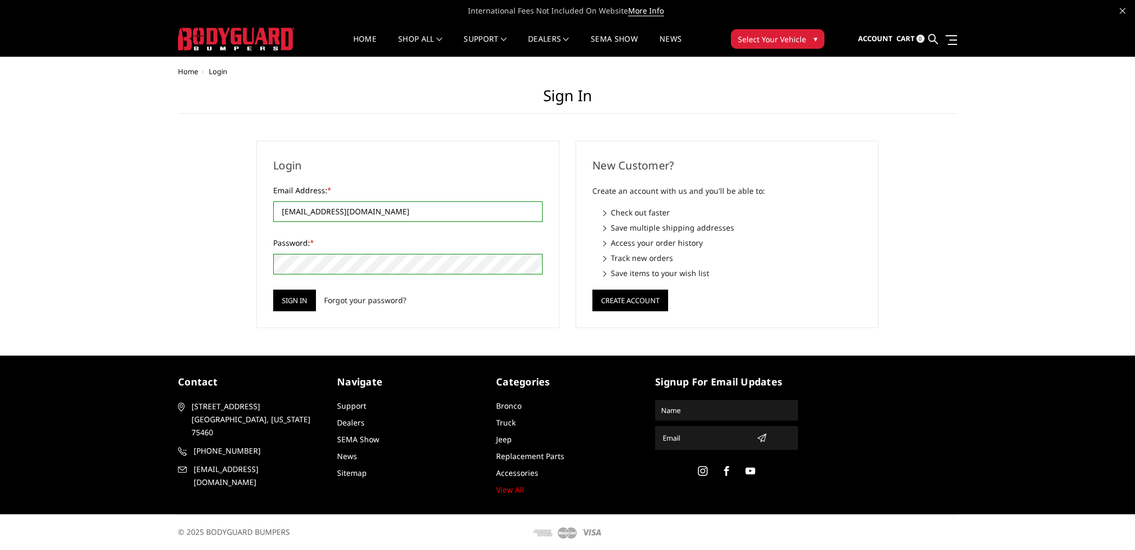
click at [248, 259] on div "Login Email Address: * SALES@TRUXX.COM Password: * You must enter a password. S…" at bounding box center [407, 234] width 319 height 187
click at [300, 298] on input "Sign in" at bounding box center [294, 300] width 43 height 22
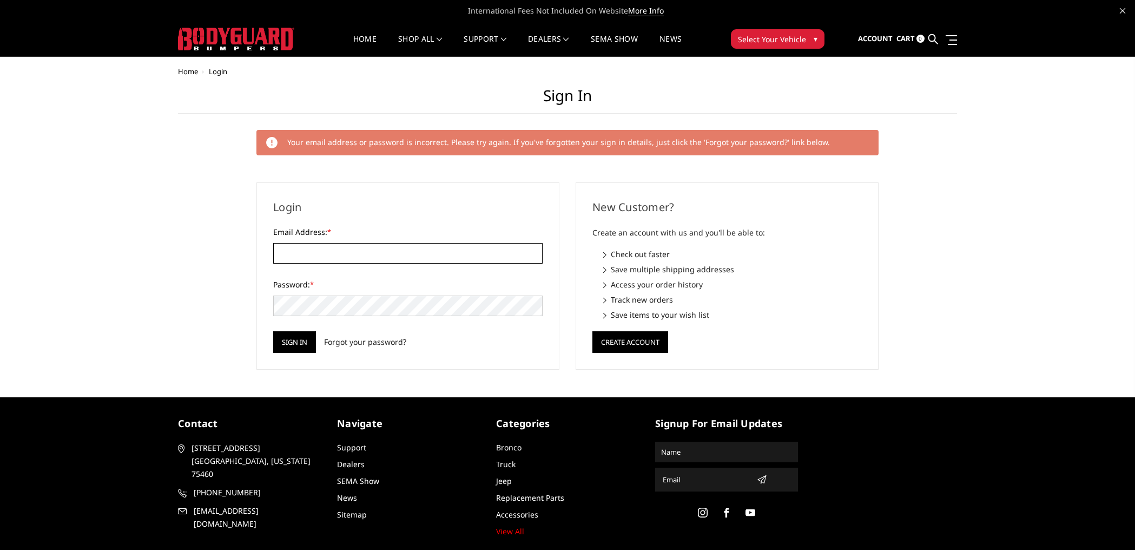
click at [355, 243] on input "Email Address: *" at bounding box center [407, 253] width 269 height 21
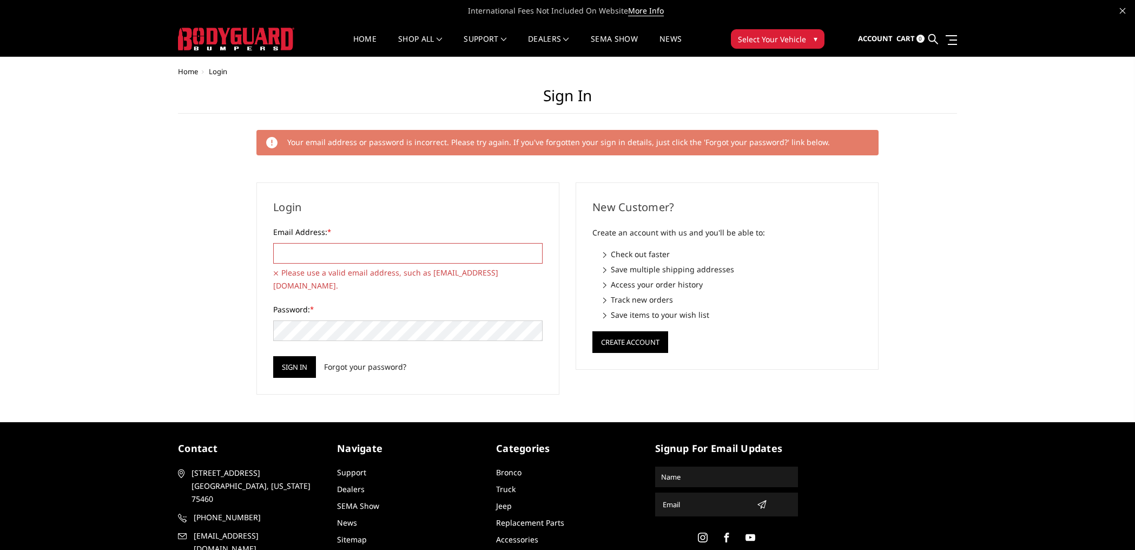
click at [350, 253] on input "Email Address: *" at bounding box center [407, 253] width 269 height 21
type input "SALES@TRUXX.COM"
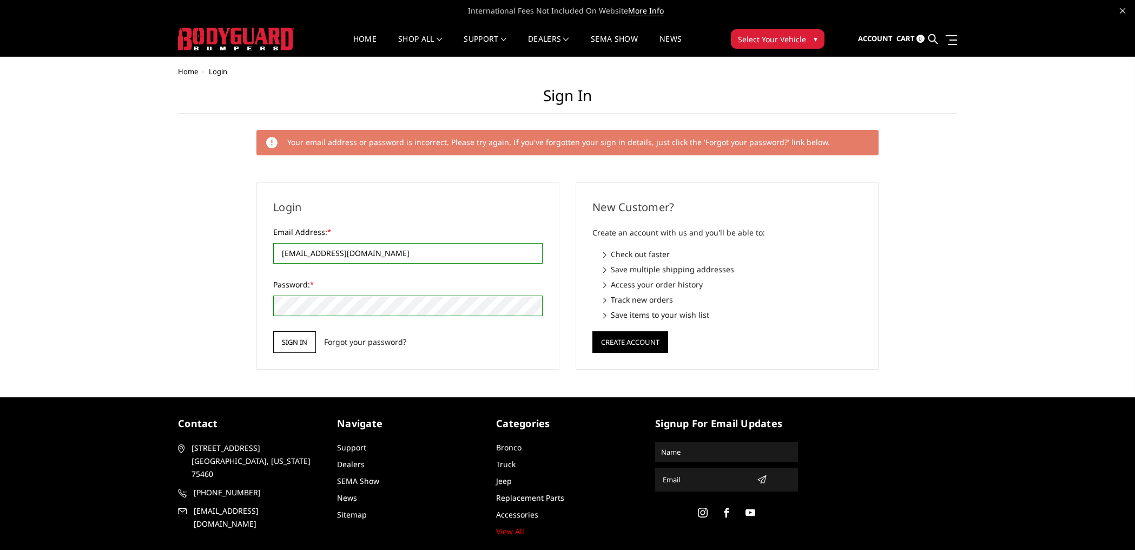
click at [304, 342] on input "Sign in" at bounding box center [294, 342] width 43 height 22
click at [361, 252] on input "Email Address: *" at bounding box center [407, 253] width 269 height 21
type input "sales@truxx.com"
click at [294, 337] on input "Sign in" at bounding box center [294, 342] width 43 height 22
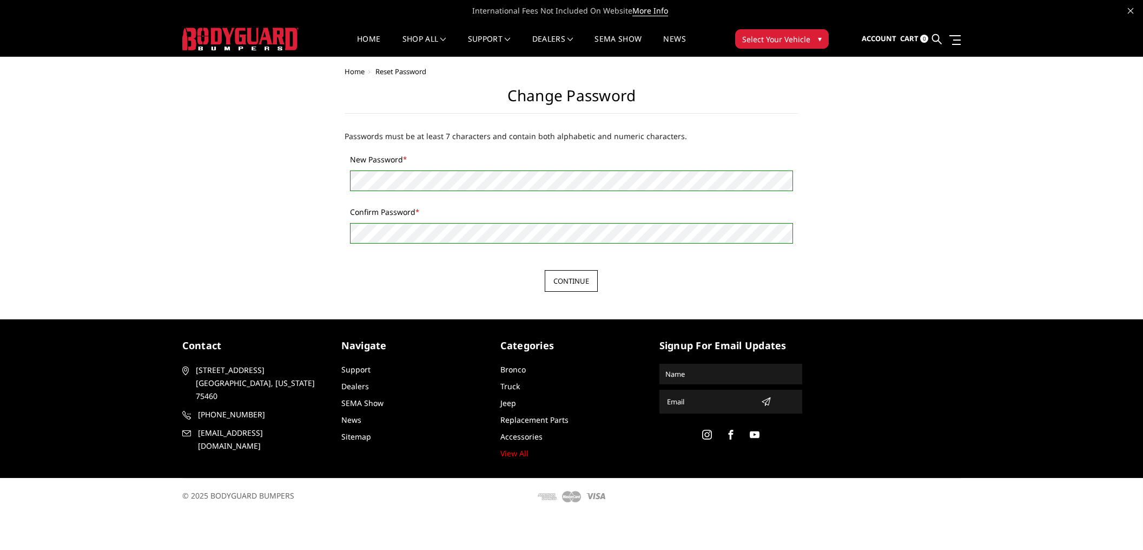
click at [566, 288] on input "Continue" at bounding box center [571, 281] width 53 height 22
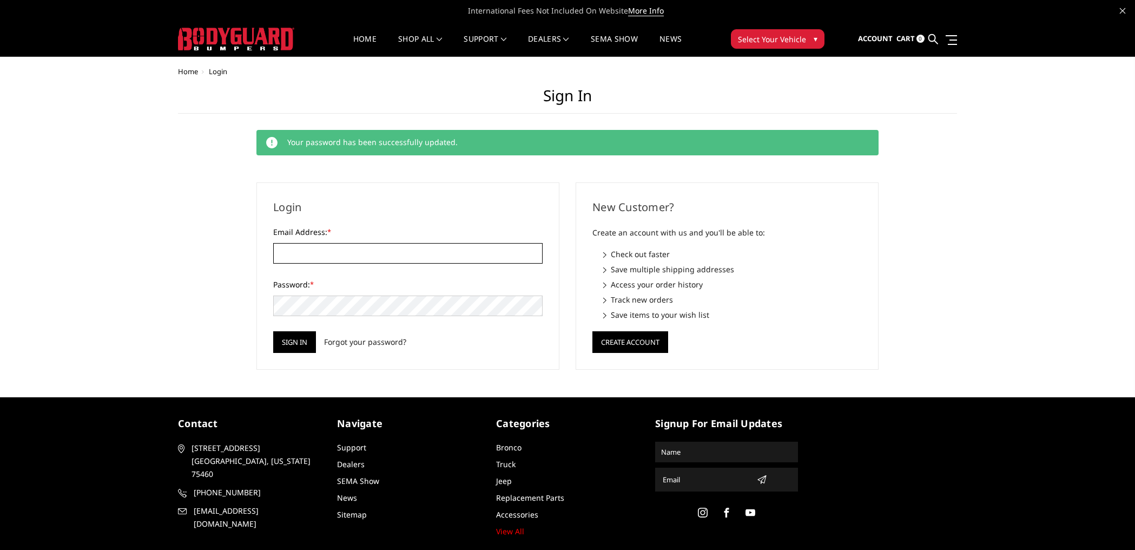
click at [344, 246] on input "Email Address: *" at bounding box center [407, 253] width 269 height 21
type input "SALES@TRUXX.COM"
click at [290, 335] on input "Sign in" at bounding box center [294, 342] width 43 height 22
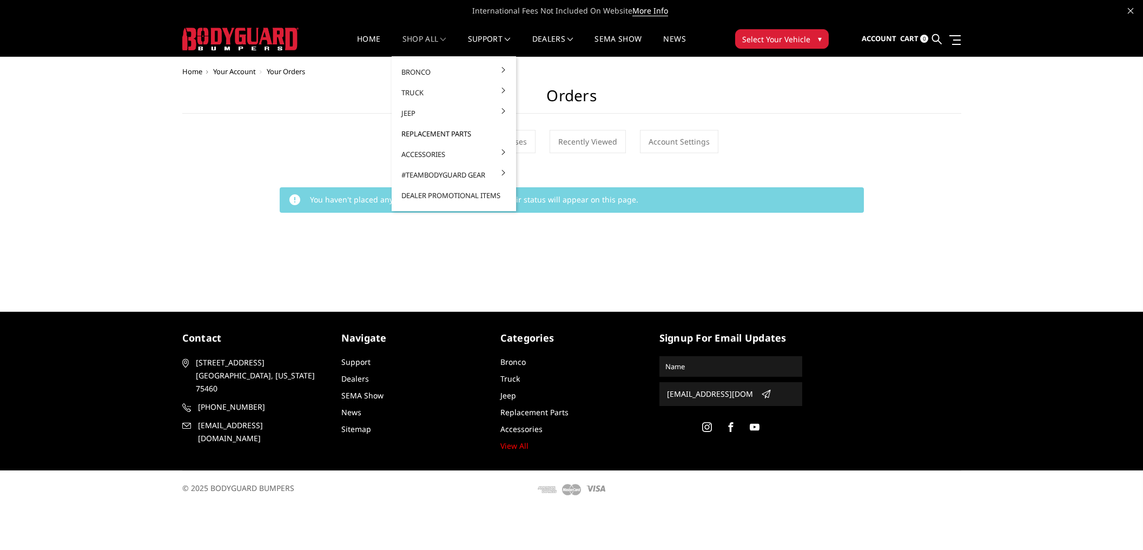
click at [415, 134] on link "Replacement Parts" at bounding box center [454, 133] width 116 height 21
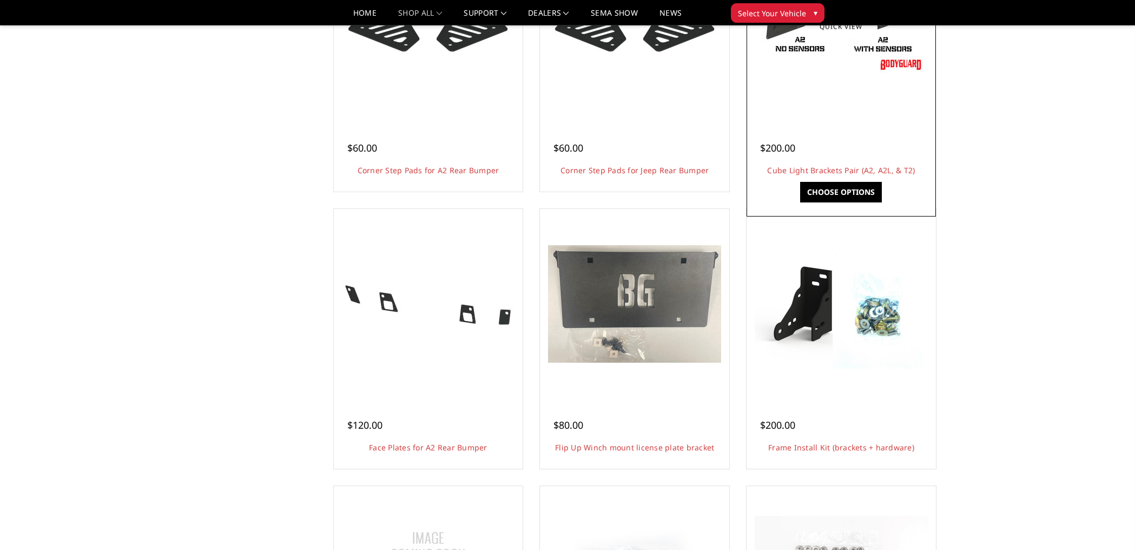
scroll to position [859, 0]
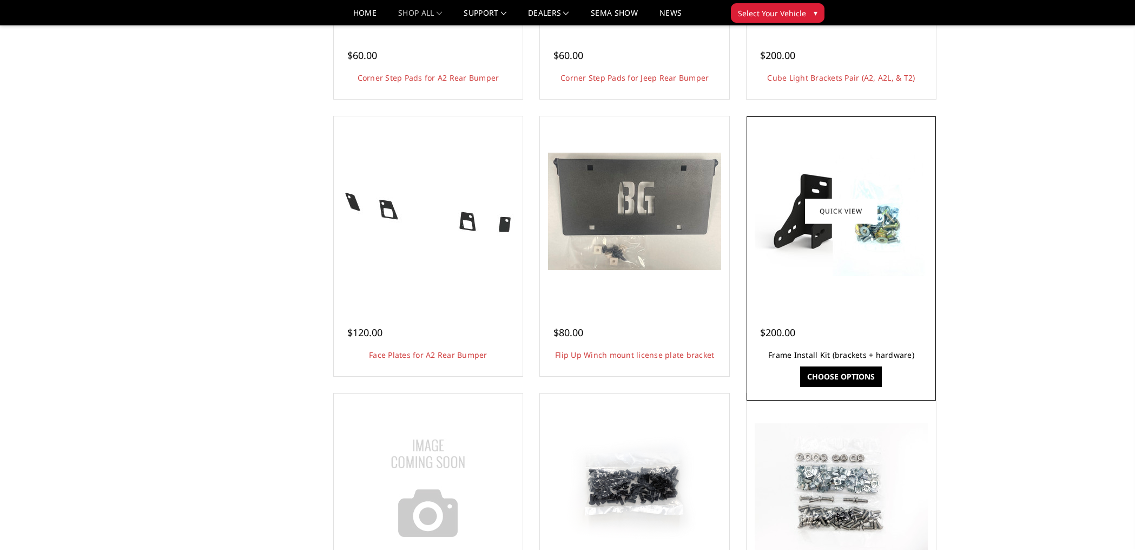
click at [828, 354] on link "Frame Install Kit (brackets + hardware)" at bounding box center [841, 355] width 146 height 10
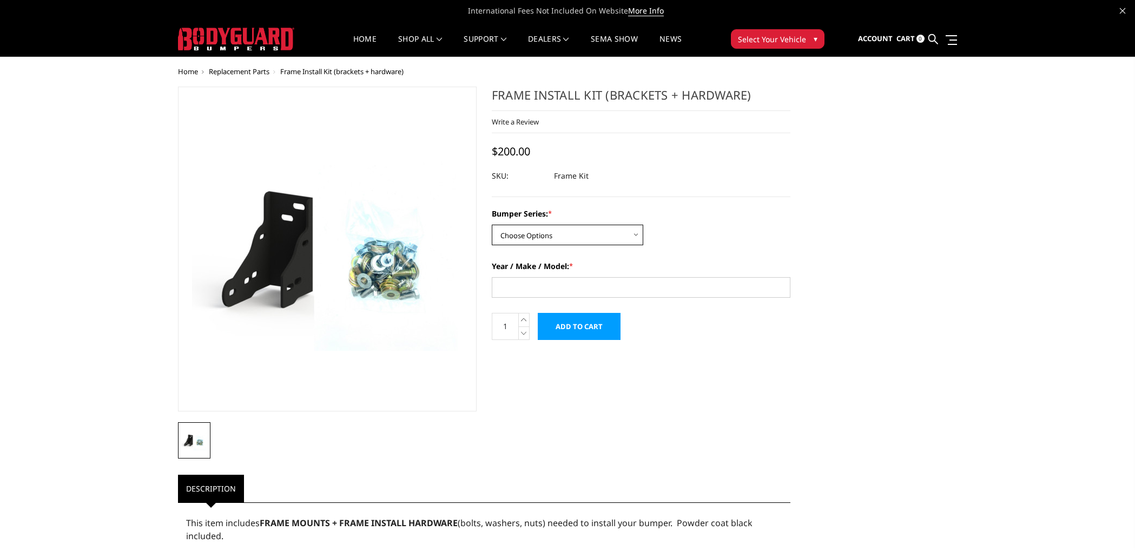
click at [623, 232] on select "Choose Options Freedom Series - truck front (winch) Freedom Series - truck fron…" at bounding box center [567, 235] width 151 height 21
select select "1680"
click at [492, 225] on select "Choose Options Freedom Series - truck front (winch) Freedom Series - truck fron…" at bounding box center [567, 235] width 151 height 21
click at [562, 288] on input "Year / Make / Model: *" at bounding box center [641, 287] width 299 height 21
type input "2025 FORD F250"
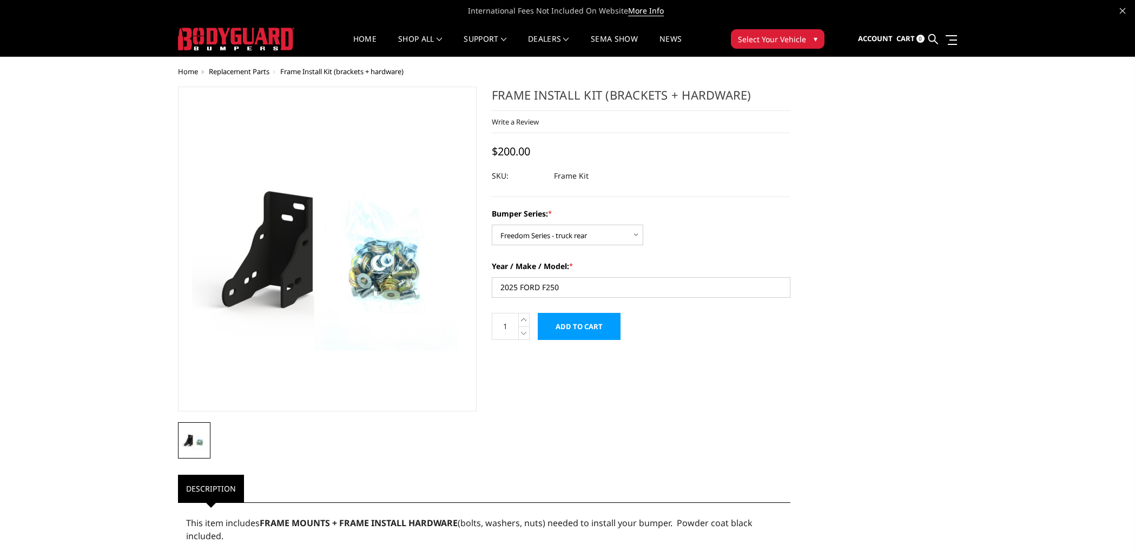
click at [572, 327] on input "Add to Cart" at bounding box center [579, 326] width 83 height 27
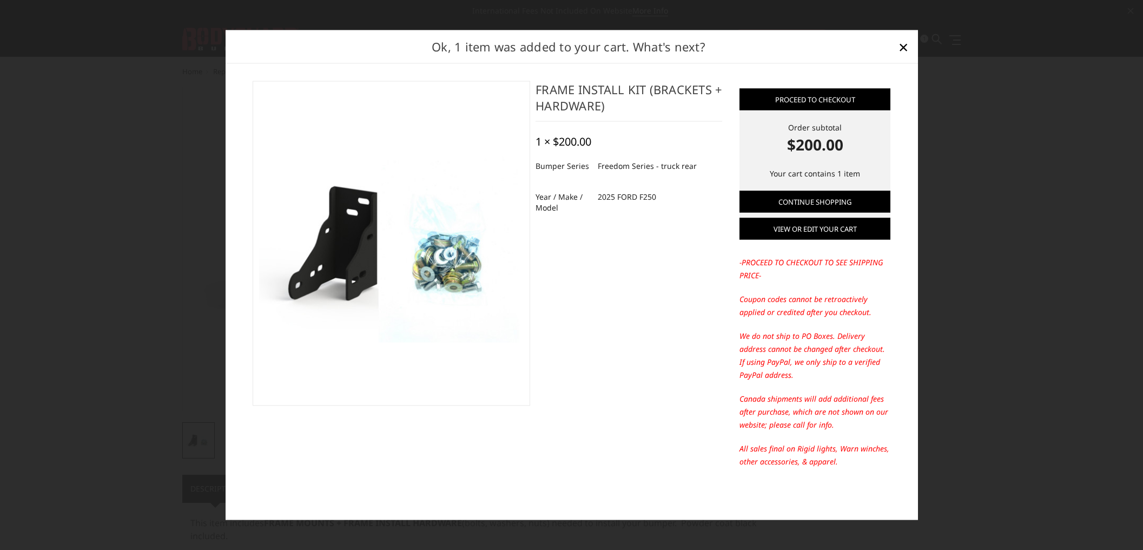
click at [806, 230] on link "View or edit your cart" at bounding box center [815, 229] width 151 height 22
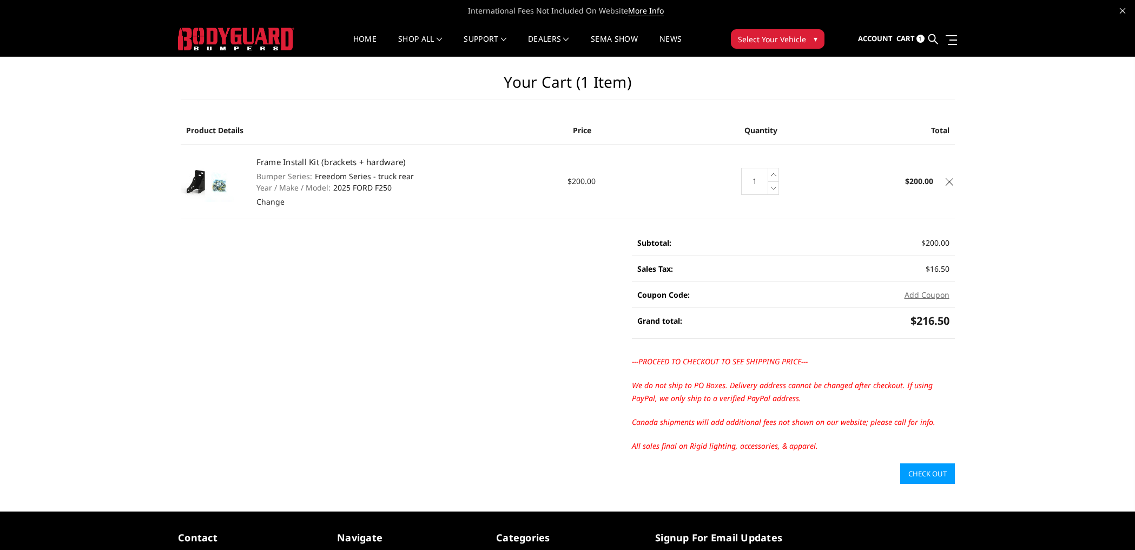
click at [912, 471] on link "Check out" at bounding box center [927, 473] width 55 height 21
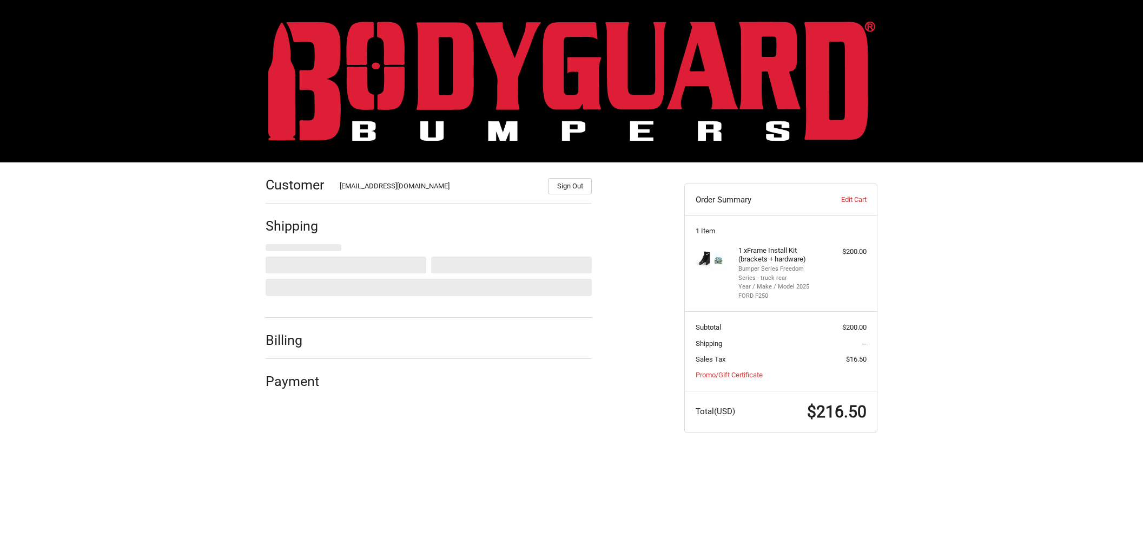
select select "US"
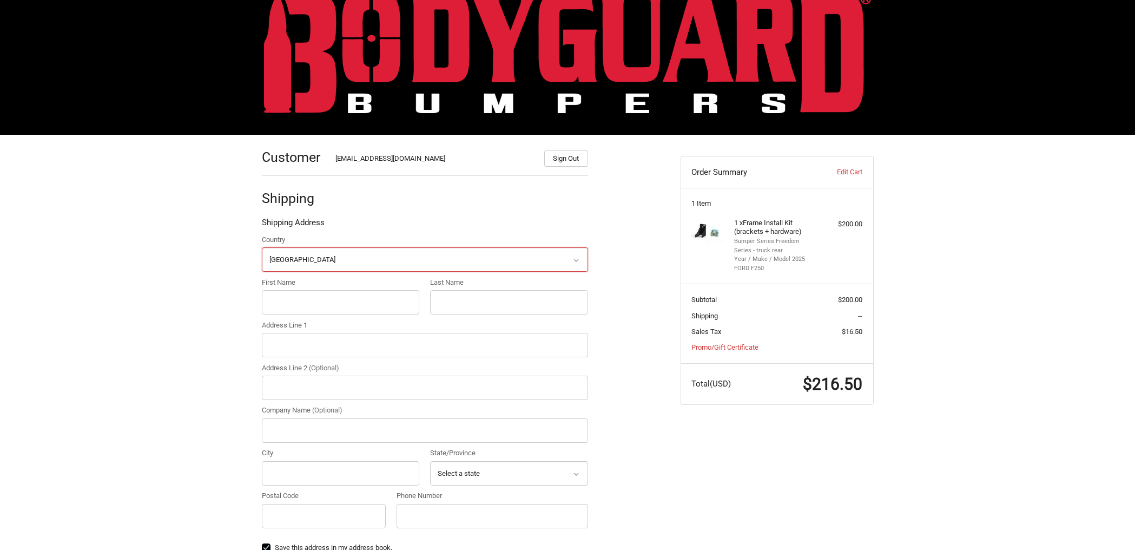
scroll to position [94, 0]
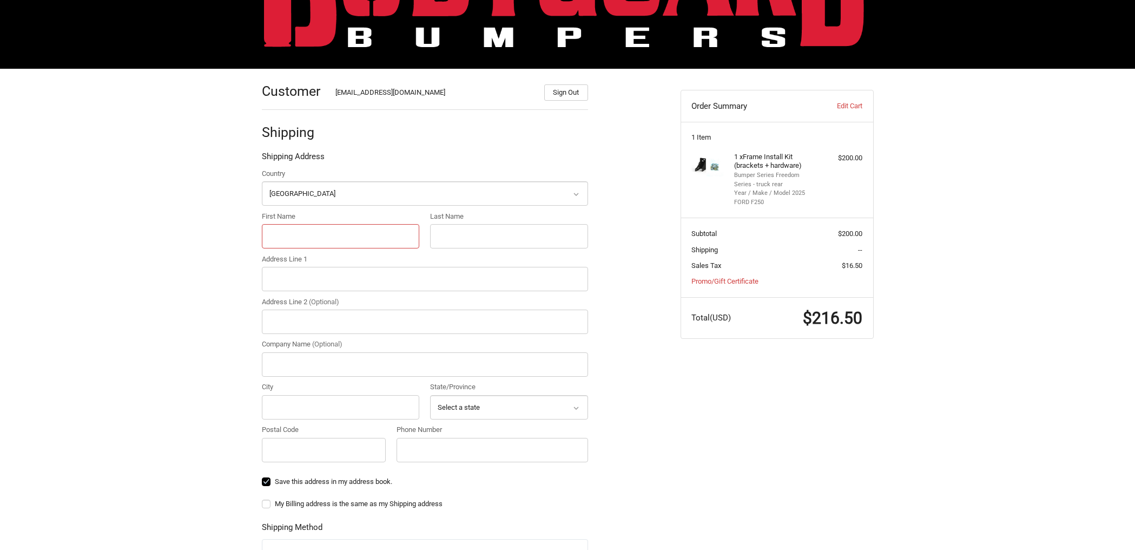
click at [315, 233] on input "First Name" at bounding box center [341, 236] width 158 height 24
type input "JOE"
type input "BAILEY"
type input "708 VALLEY RIDGE CIR"
type input "STE# 11"
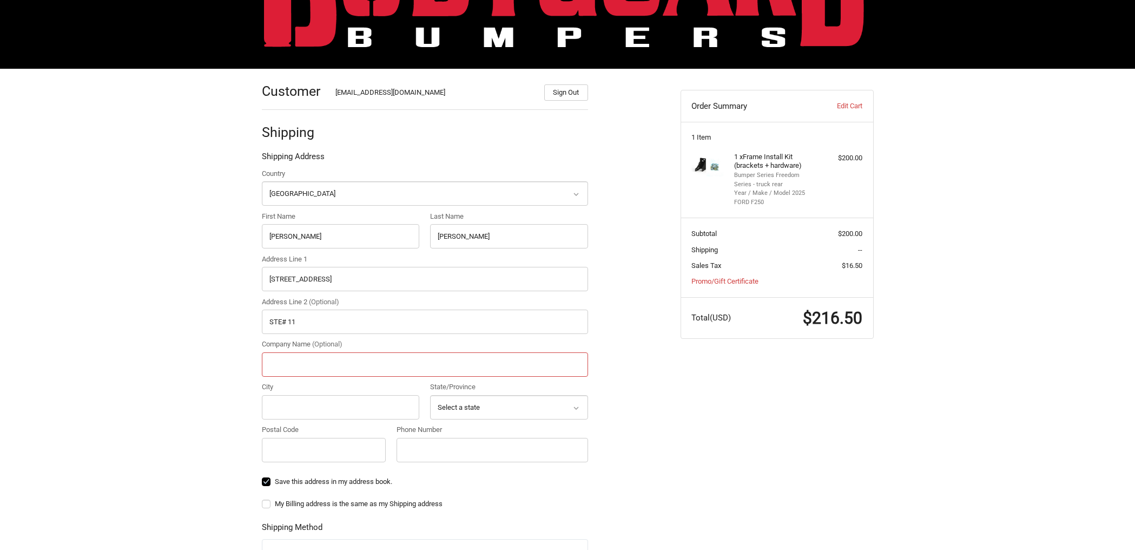
type input "TRUXX OUTFITTERS"
type input "LEWISVILLE"
select select "TX"
type input "75057"
type input "9724345463"
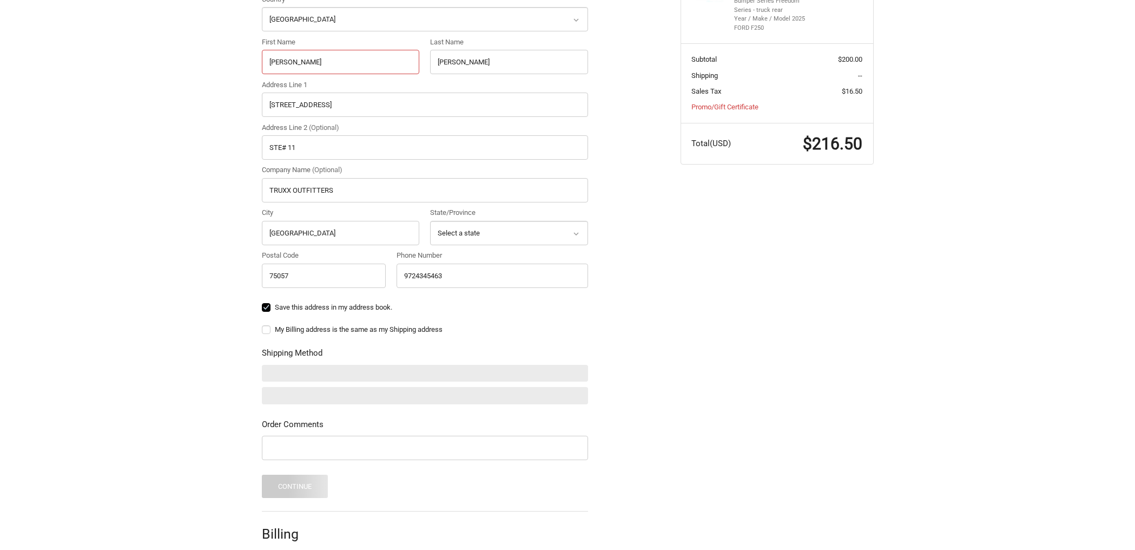
scroll to position [321, 0]
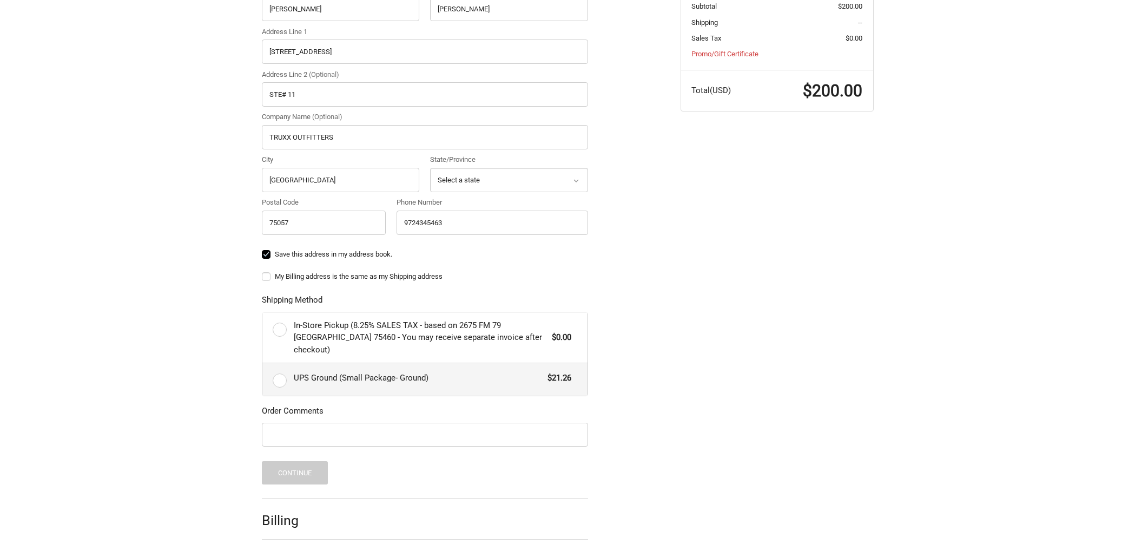
click at [276, 367] on label "UPS Ground (Small Package- Ground) $21.26" at bounding box center [424, 379] width 325 height 32
click at [263, 364] on input "UPS Ground (Small Package- Ground) $21.26" at bounding box center [262, 363] width 1 height 1
radio input "true"
click at [368, 423] on input "Order Comments" at bounding box center [425, 435] width 326 height 24
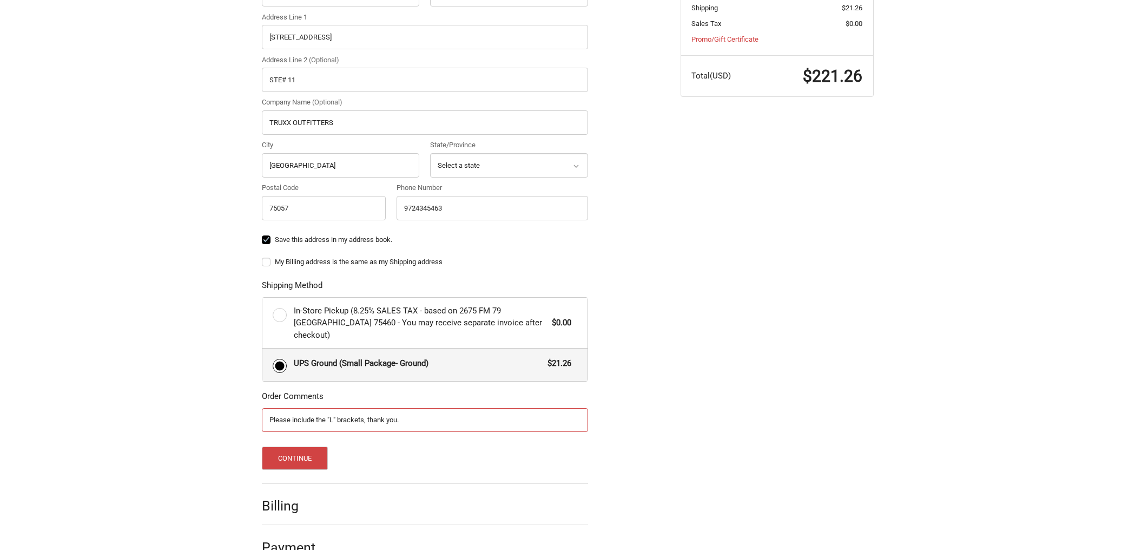
scroll to position [343, 0]
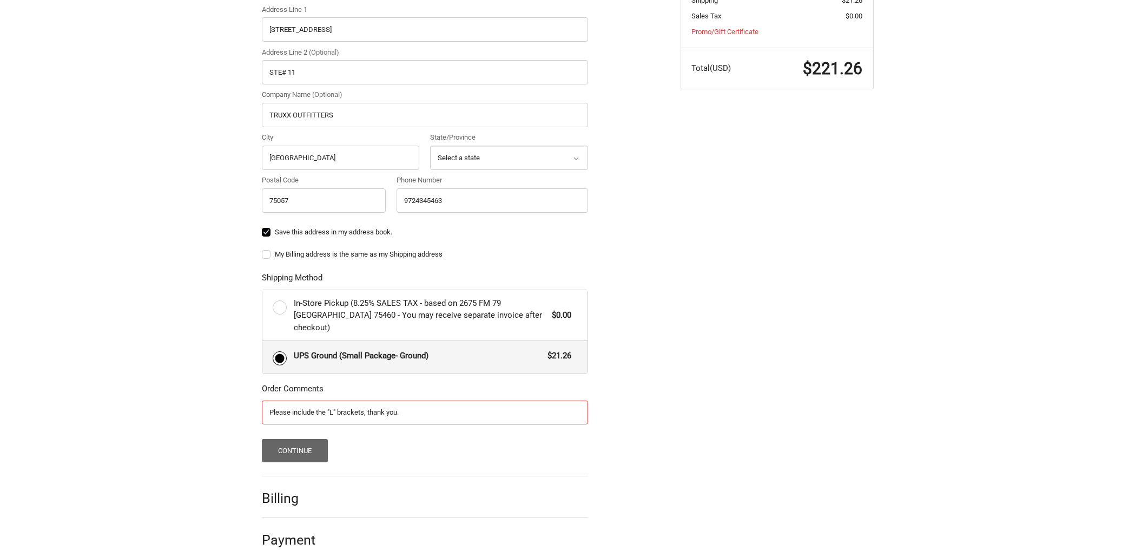
type input "Please include the "L" brackets, thank you."
click at [284, 439] on button "Continue" at bounding box center [295, 450] width 67 height 23
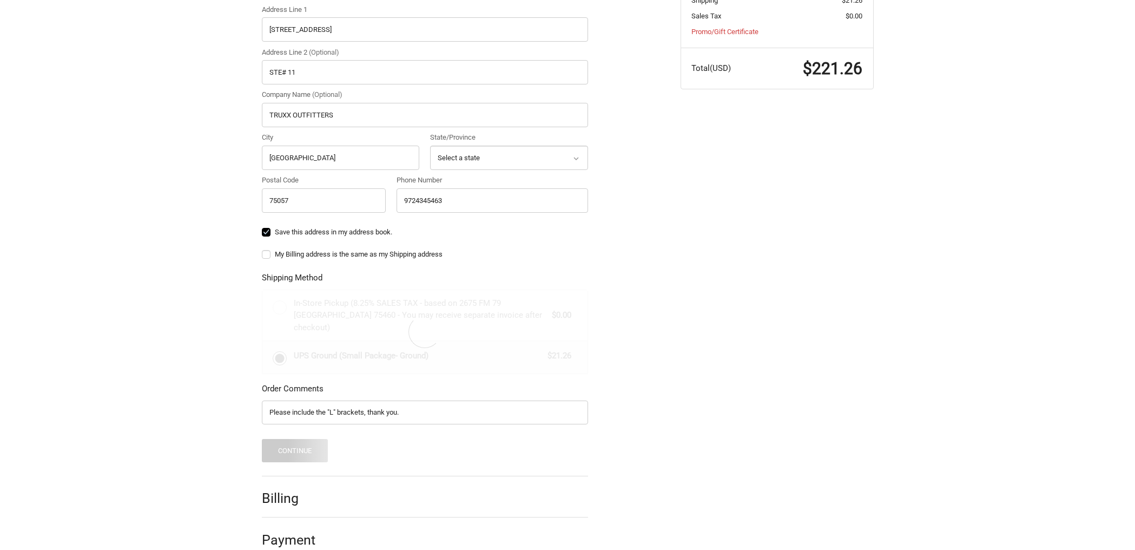
scroll to position [0, 0]
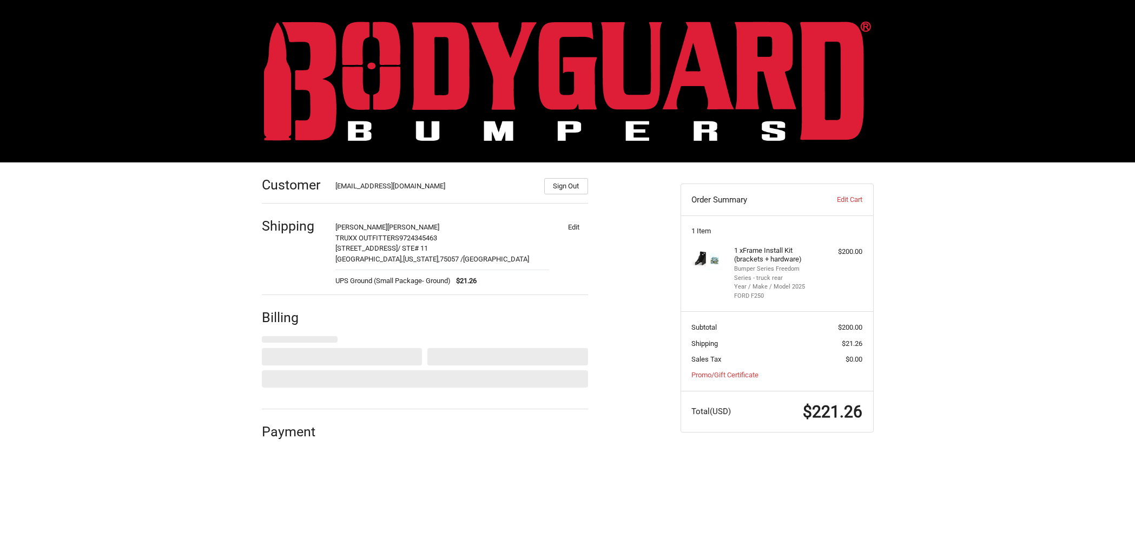
select select "US"
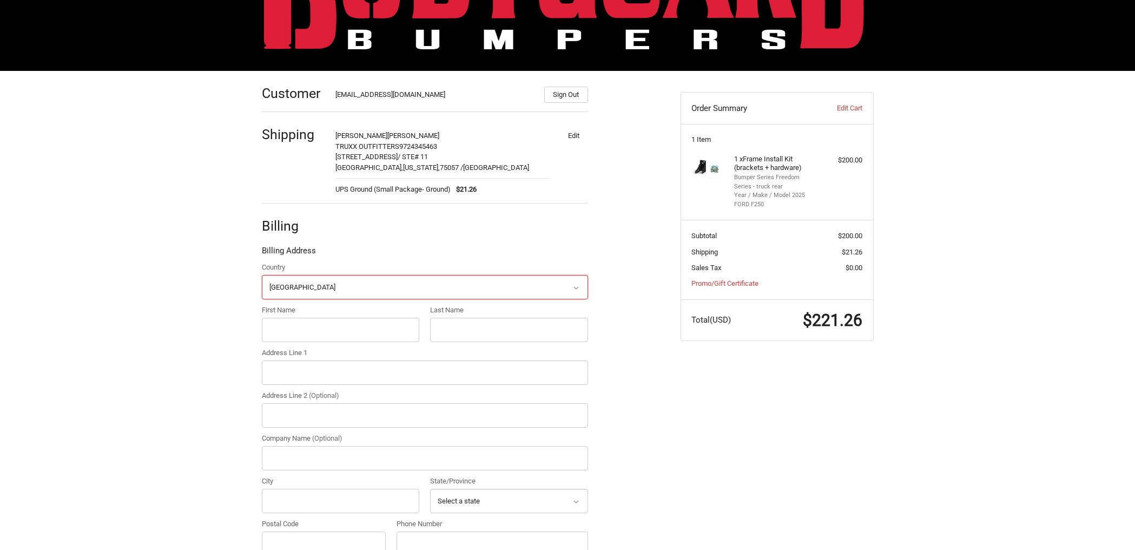
scroll to position [185, 0]
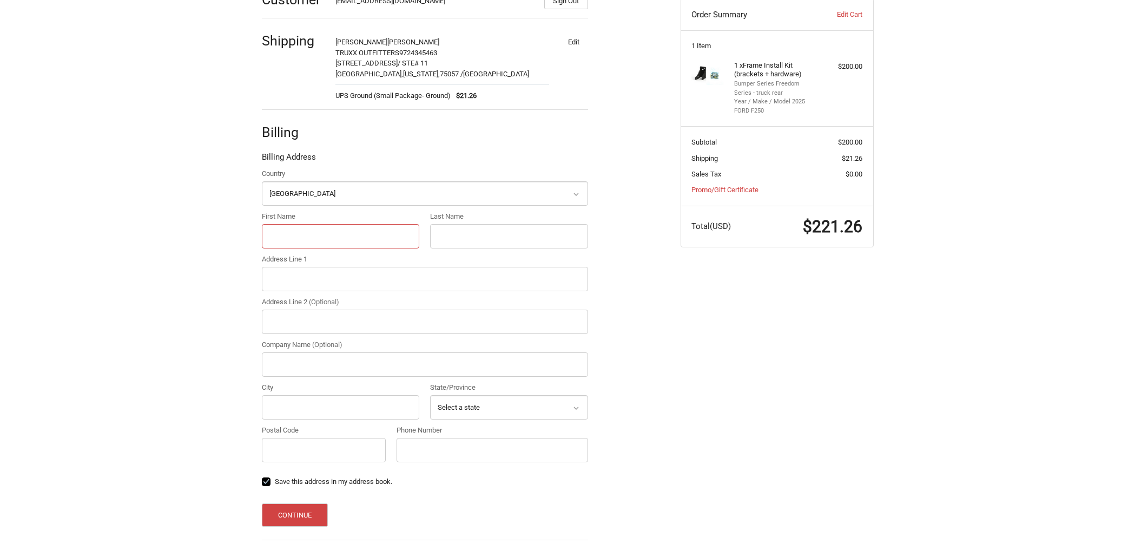
click at [335, 233] on input "First Name" at bounding box center [341, 236] width 158 height 24
type input "JOE"
type input "BAILEY"
type input "708 VALLEY RIDGE CIR"
type input "STE# 11"
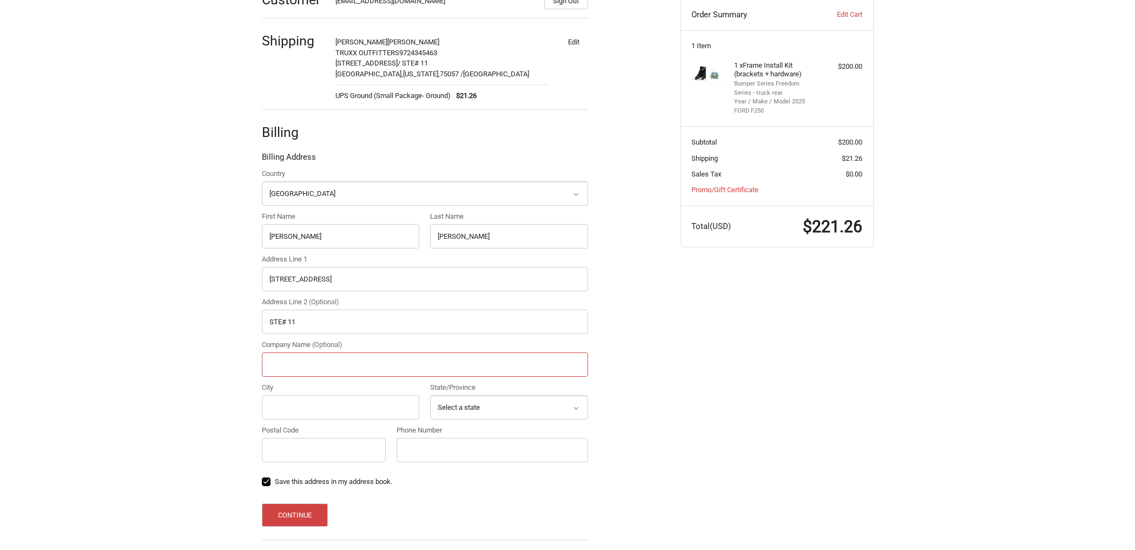
type input "TRUXX OUTFITTERS"
type input "LEWISVILLE"
select select "TX"
type input "75057"
type input "9724345463"
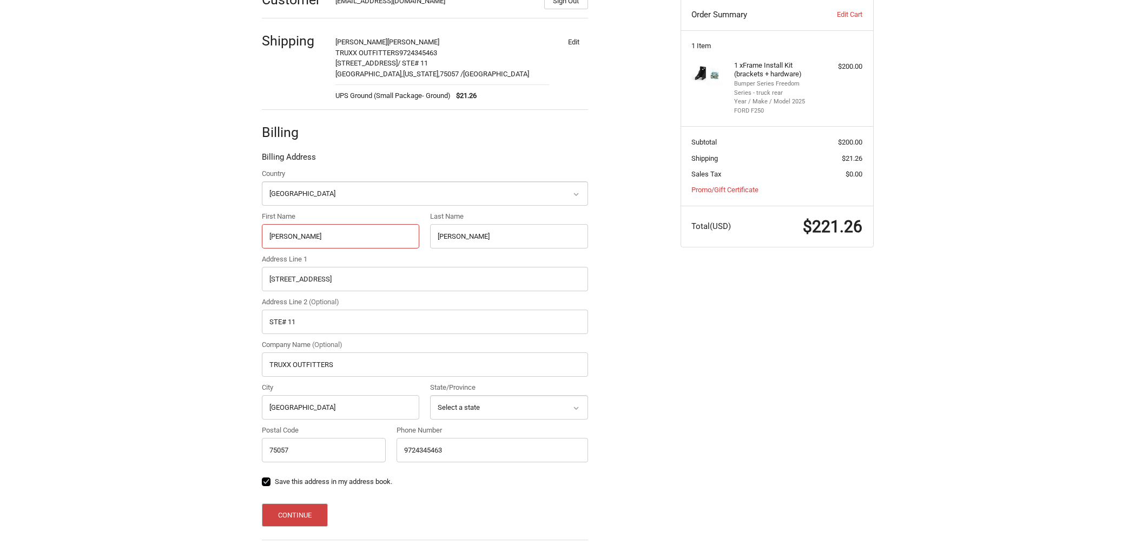
drag, startPoint x: 318, startPoint y: 236, endPoint x: 205, endPoint y: 233, distance: 113.1
click at [216, 234] on div "Customer sales@truxx.com Sign Out Shipping JOE BAILEY TRUXX OUTFITTERS 97243454…" at bounding box center [567, 284] width 1135 height 614
type input "Charles"
drag, startPoint x: 465, startPoint y: 241, endPoint x: 418, endPoint y: 232, distance: 47.5
click at [419, 232] on div "Country Select a country Afghanistan Åland Islands Albania Algeria American Sam…" at bounding box center [424, 317] width 337 height 299
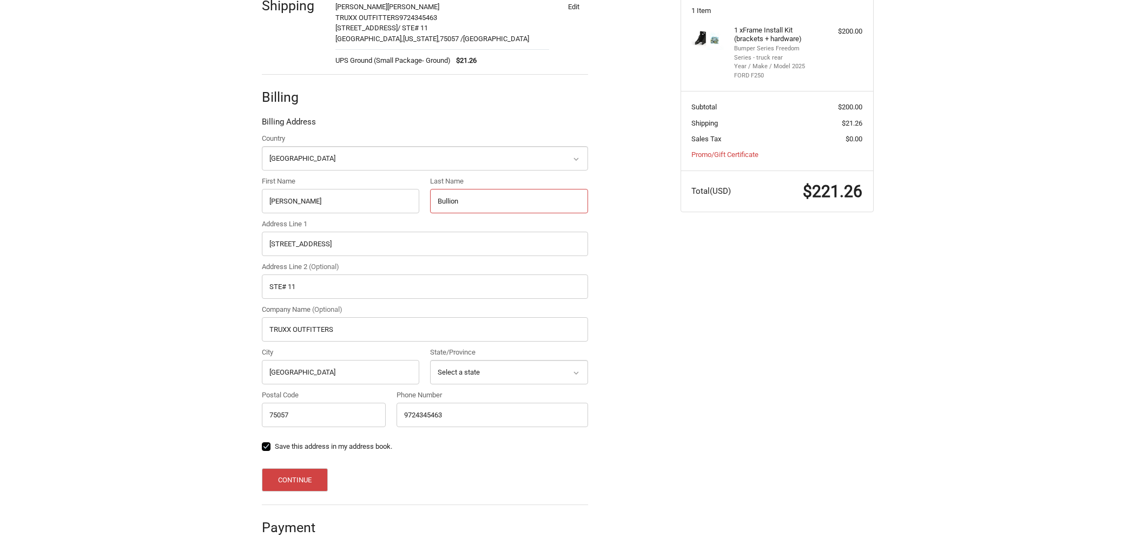
scroll to position [226, 0]
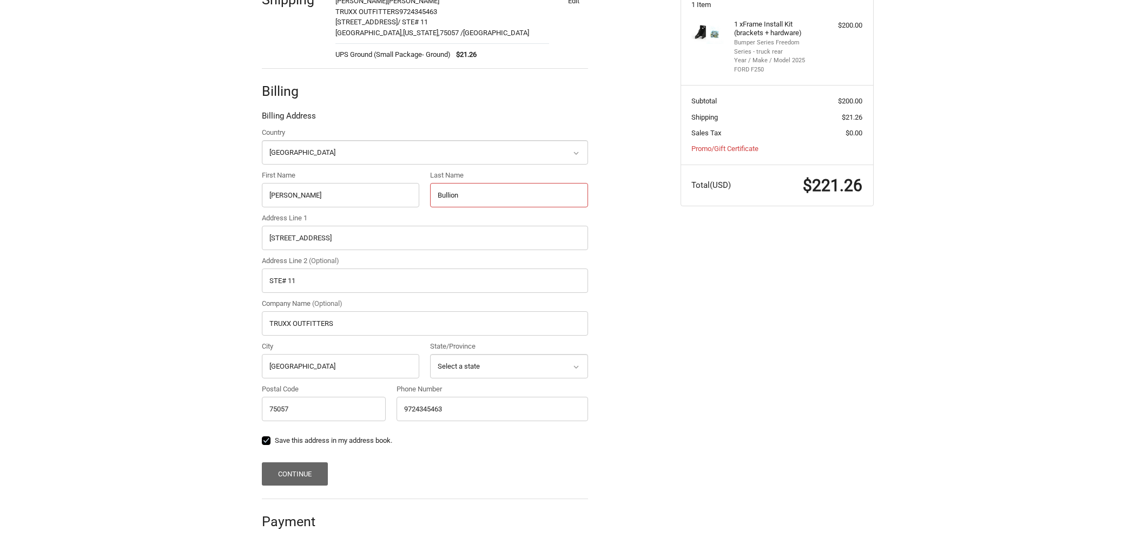
type input "Bullion"
click at [314, 473] on button "Continue" at bounding box center [295, 473] width 67 height 23
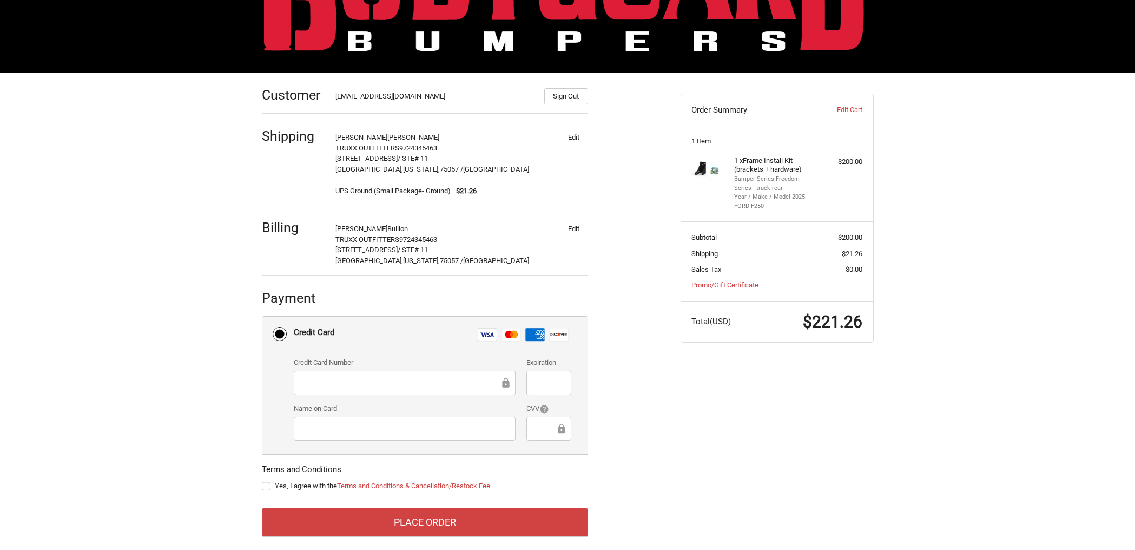
scroll to position [100, 0]
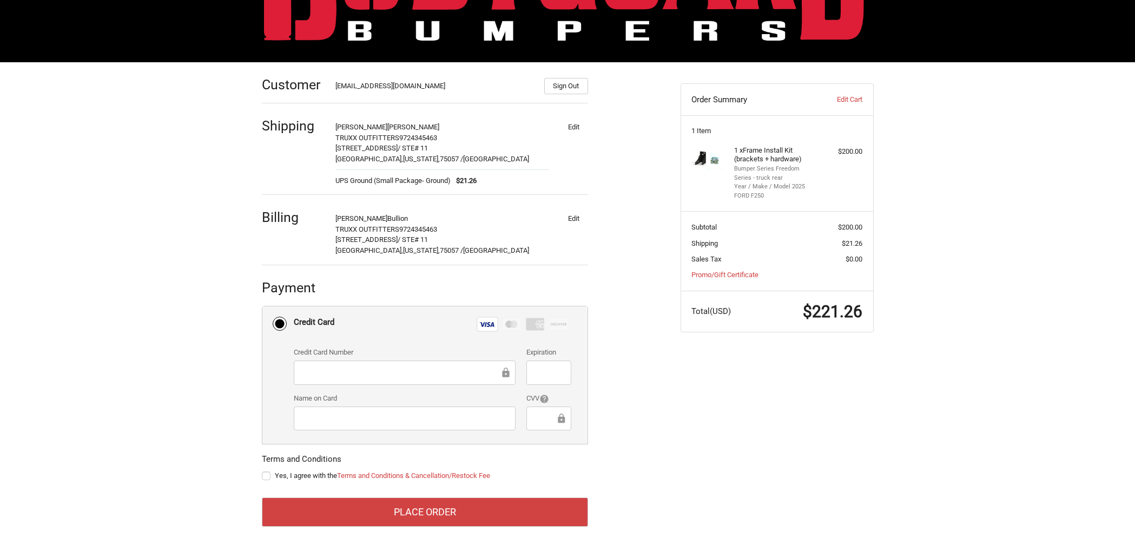
click at [268, 476] on label "Yes, I agree with the Terms and Conditions & Cancellation/Restock Fee" at bounding box center [425, 475] width 326 height 9
click at [262, 471] on input "Yes, I agree with the Terms and Conditions & Cancellation/Restock Fee" at bounding box center [262, 470] width 1 height 1
checkbox input "true"
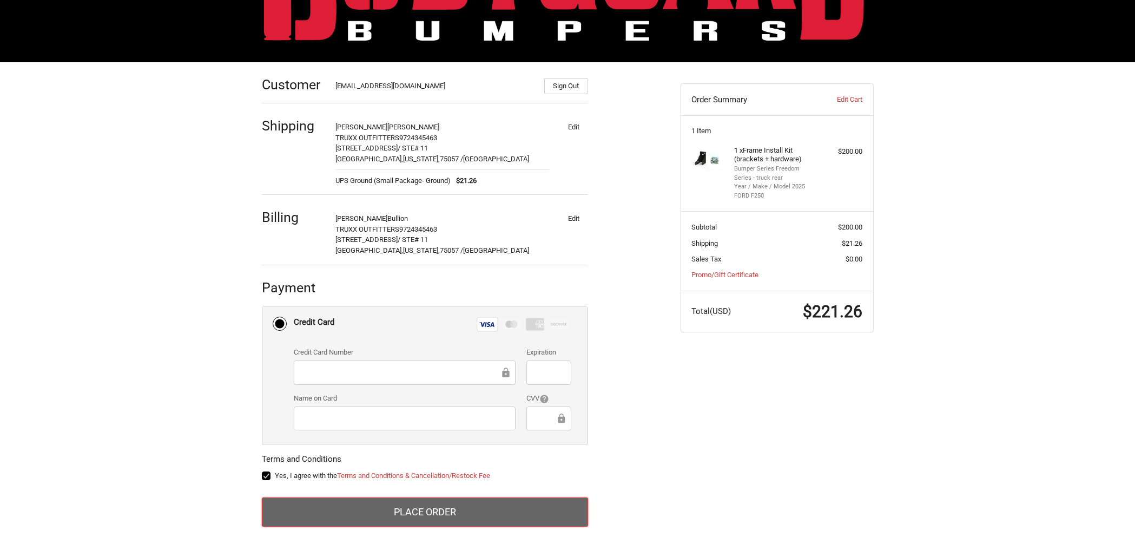
click at [423, 513] on button "Place Order" at bounding box center [425, 511] width 326 height 29
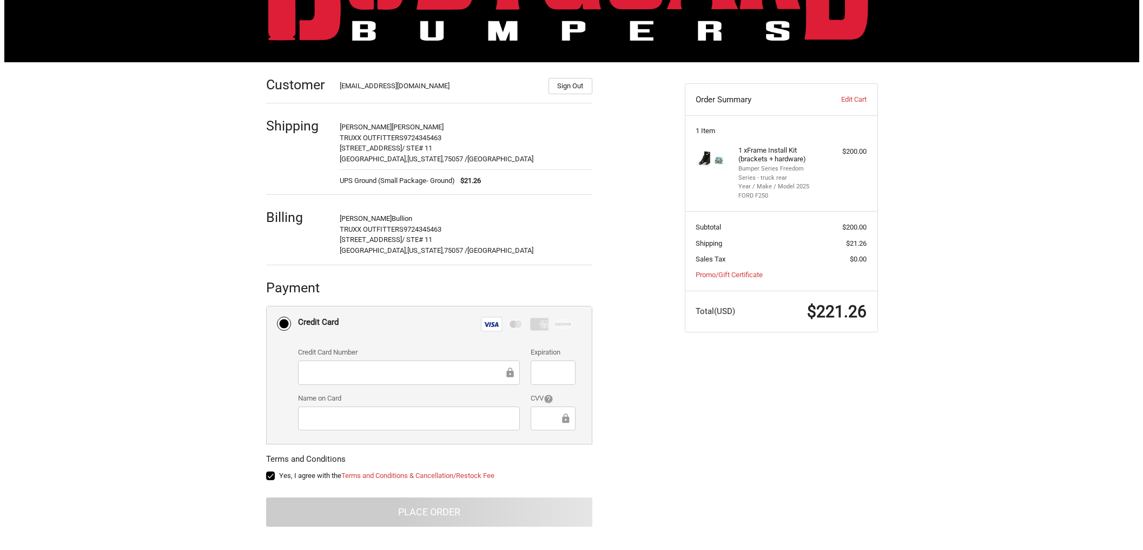
scroll to position [0, 0]
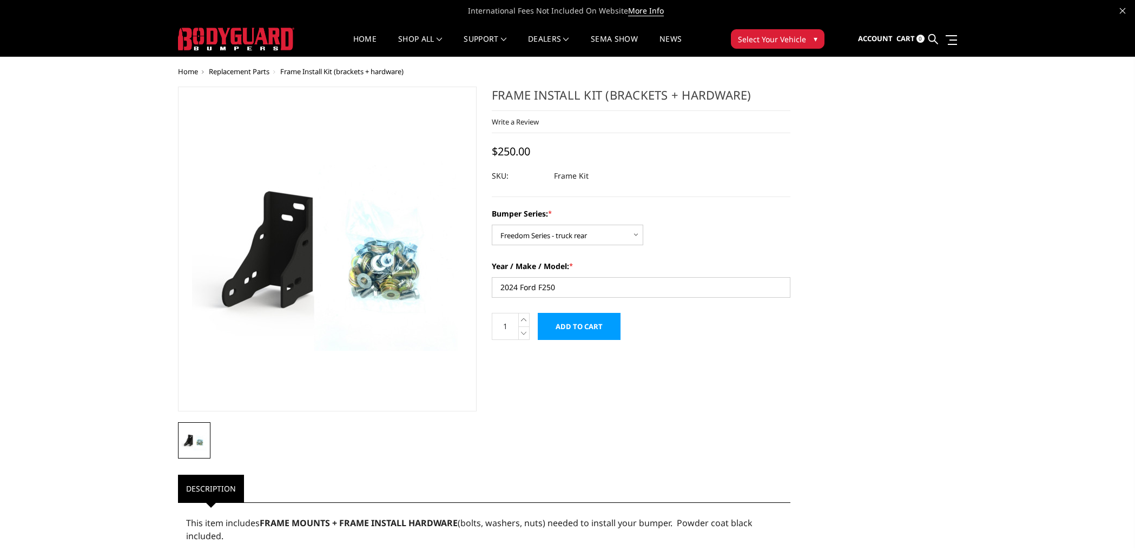
select select "1680"
